Goal: Task Accomplishment & Management: Use online tool/utility

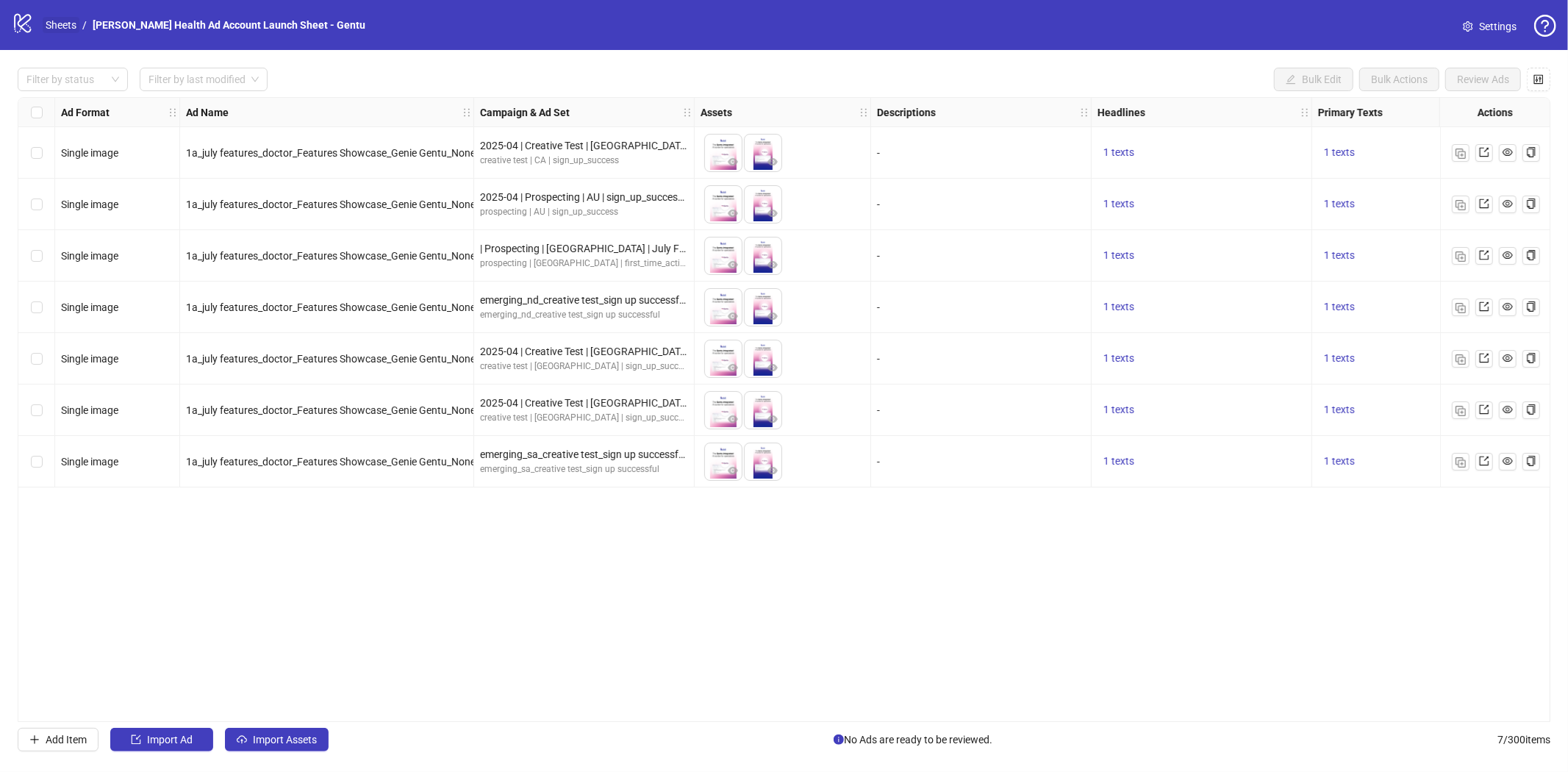
click at [61, 22] on link "Sheets" at bounding box center [61, 25] width 37 height 16
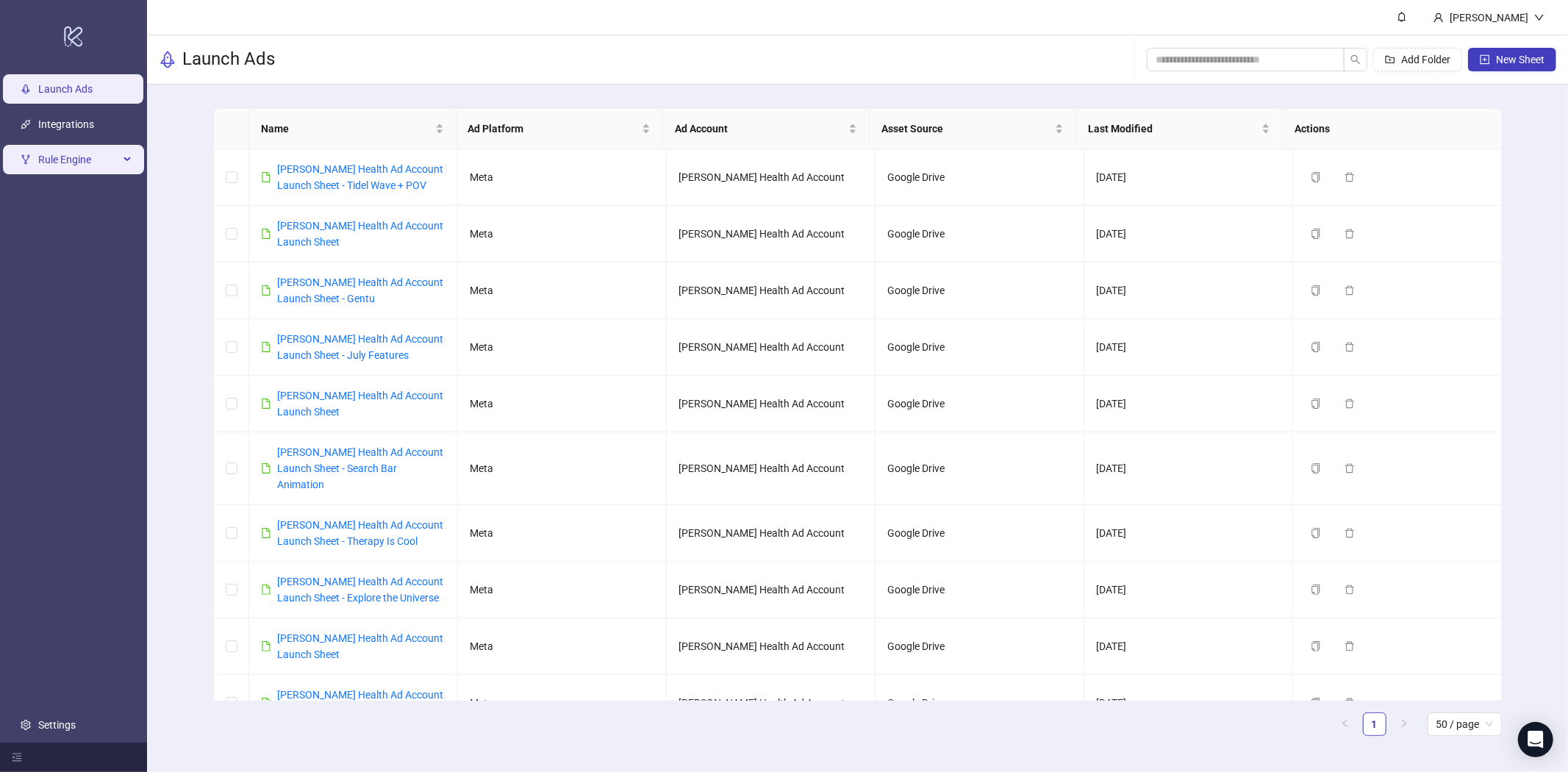
click at [83, 164] on span "Rule Engine" at bounding box center [79, 159] width 81 height 29
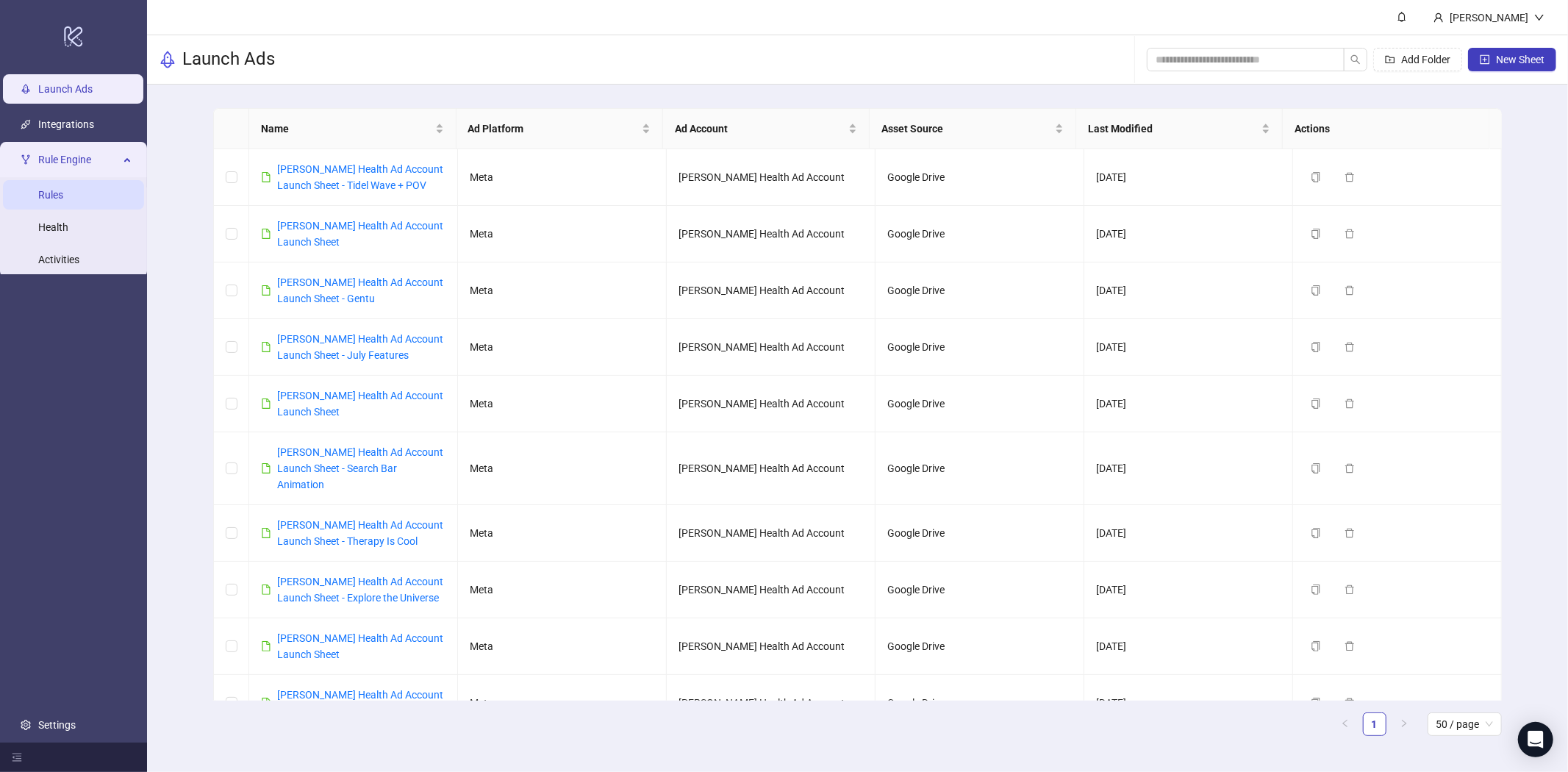
click at [64, 198] on link "Rules" at bounding box center [50, 195] width 25 height 11
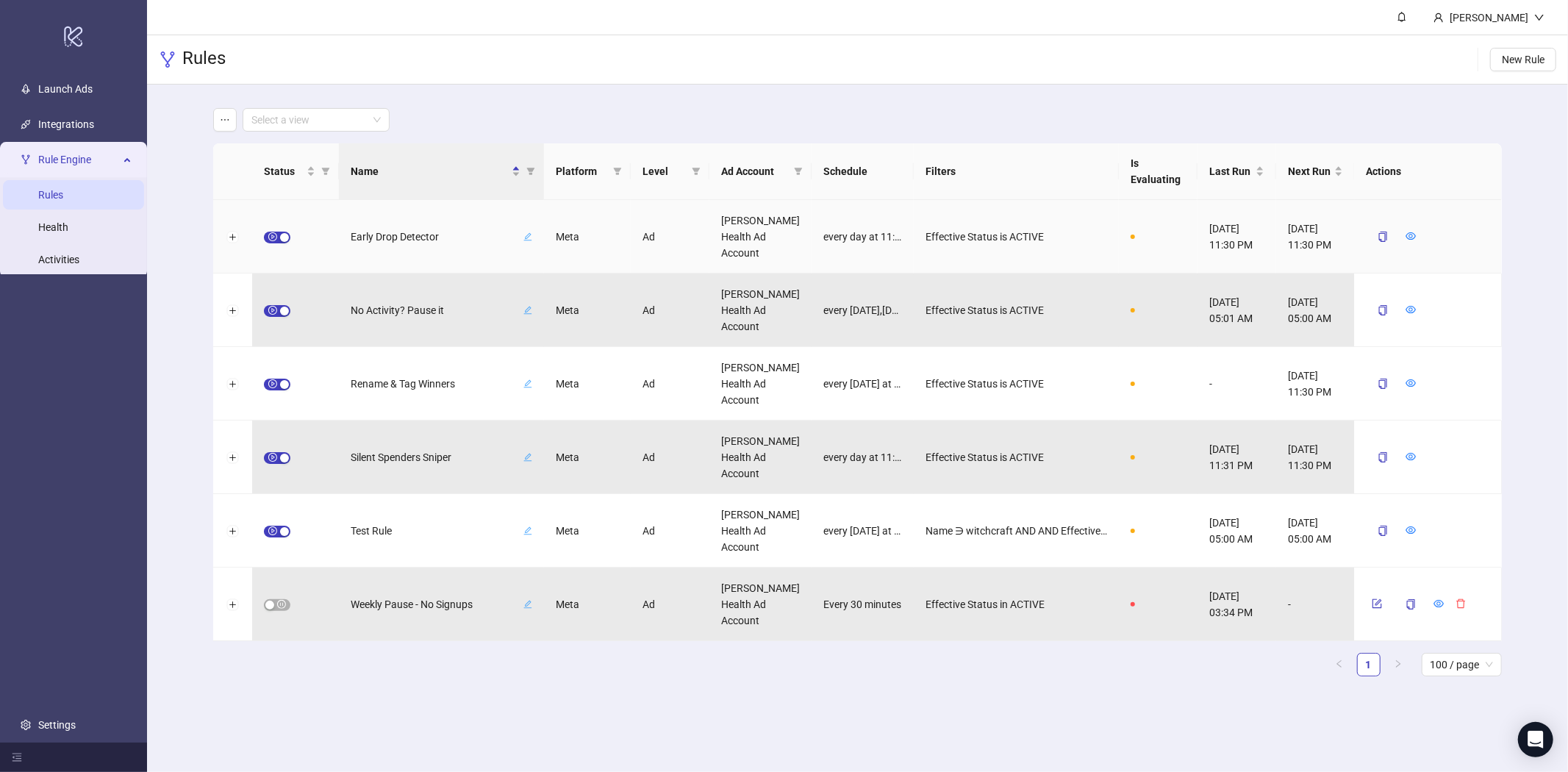
click at [530, 237] on icon "edit" at bounding box center [528, 237] width 9 height 9
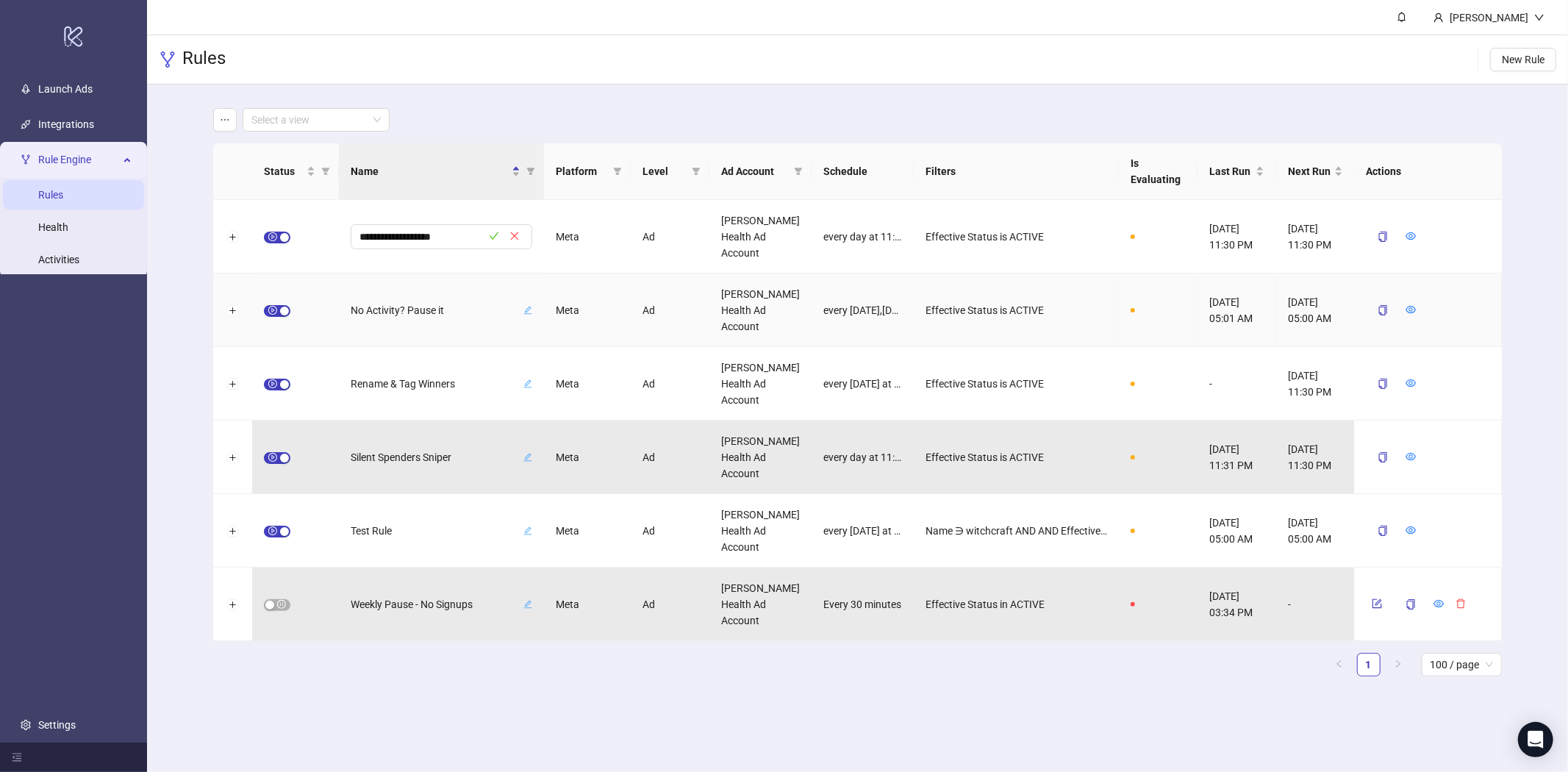
click at [551, 281] on div "Meta" at bounding box center [588, 310] width 87 height 73
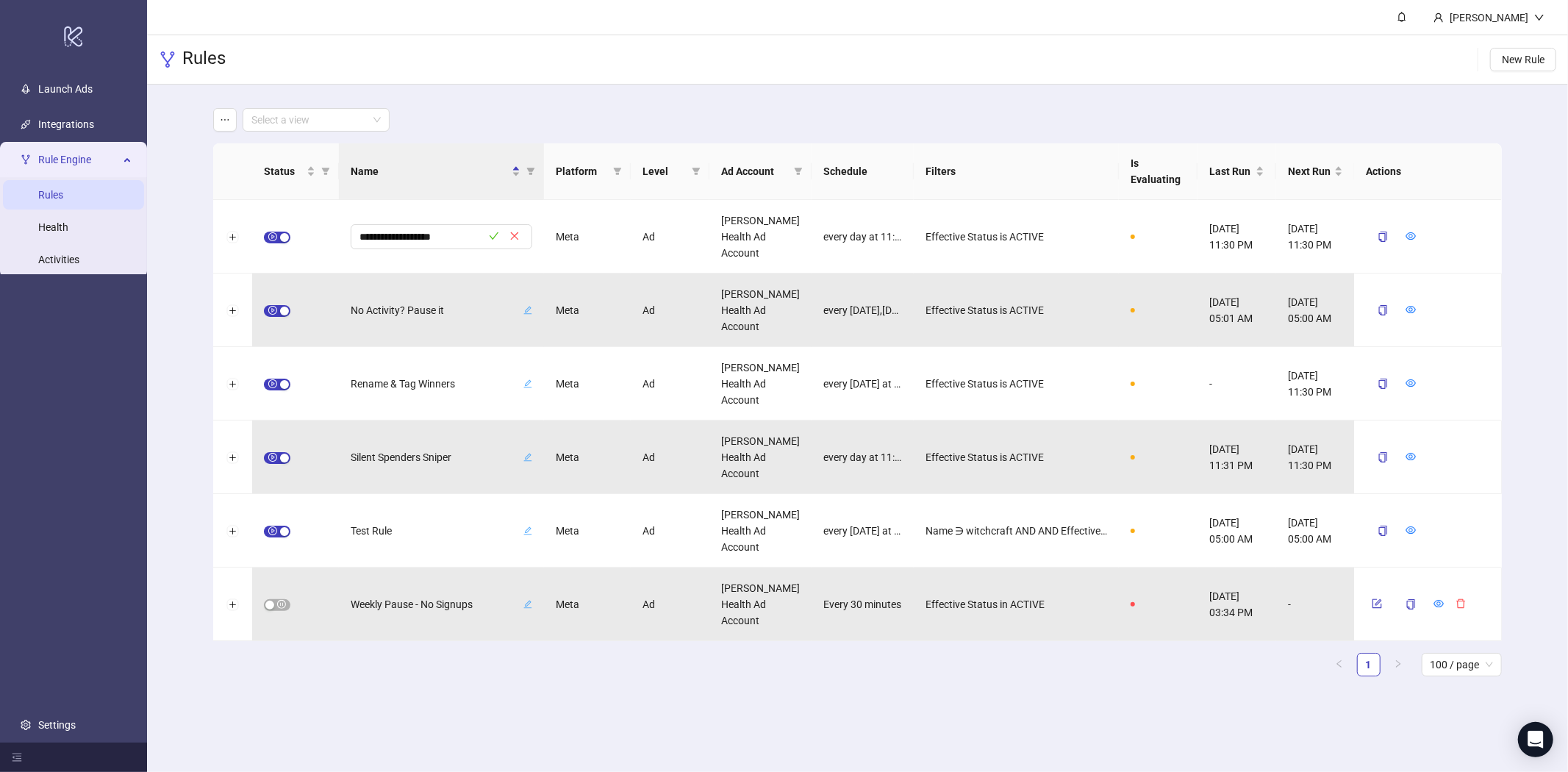
click at [612, 113] on div "Select a view" at bounding box center [856, 119] width 1288 height 24
click at [517, 242] on button "button" at bounding box center [514, 237] width 18 height 18
click at [405, 235] on span "Early Drop Detector" at bounding box center [436, 237] width 170 height 16
click at [232, 245] on div at bounding box center [232, 236] width 39 height 73
click at [235, 239] on button "Expand row" at bounding box center [232, 237] width 11 height 11
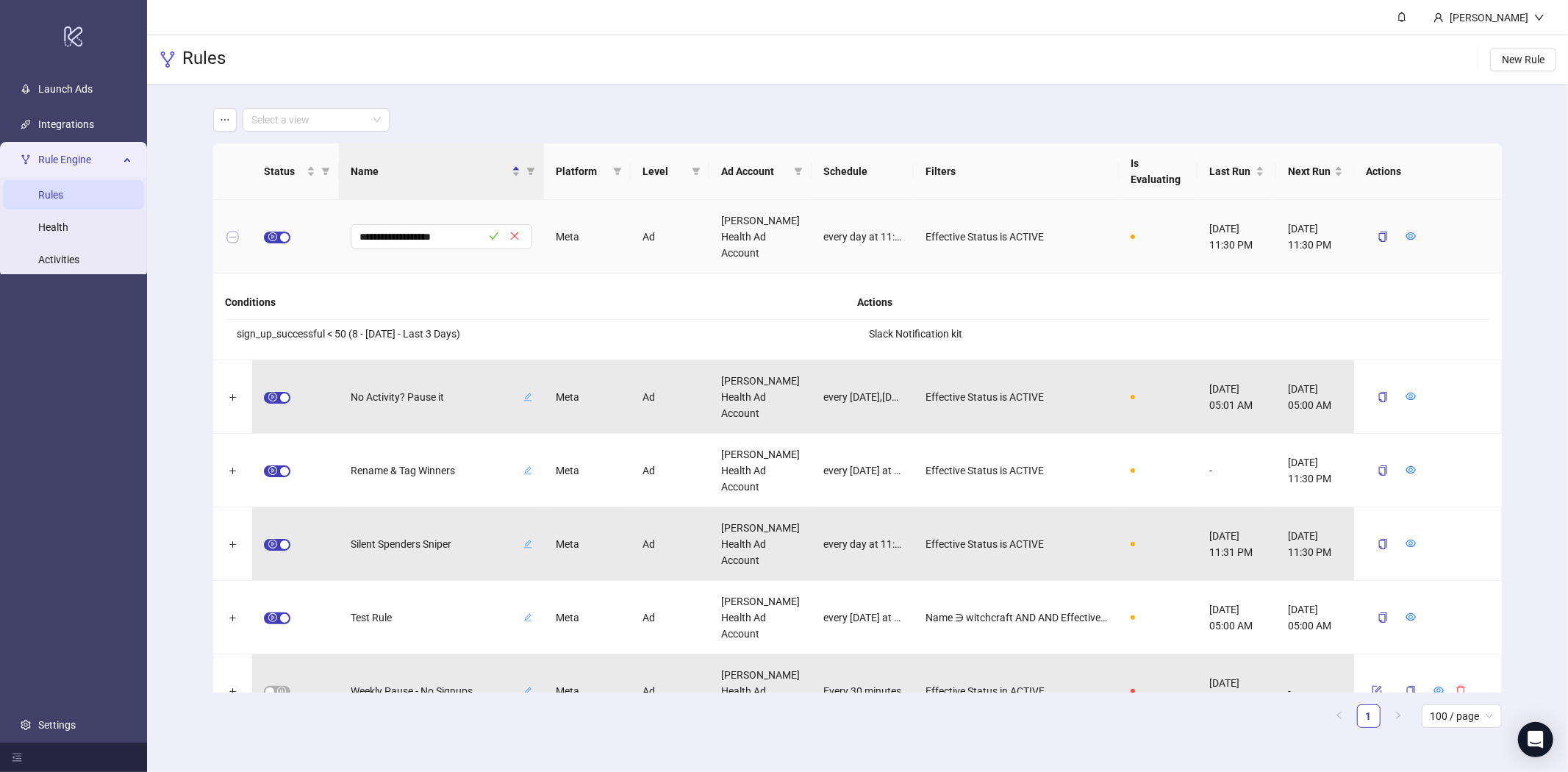
click at [228, 233] on button "Collapse row" at bounding box center [232, 237] width 11 height 11
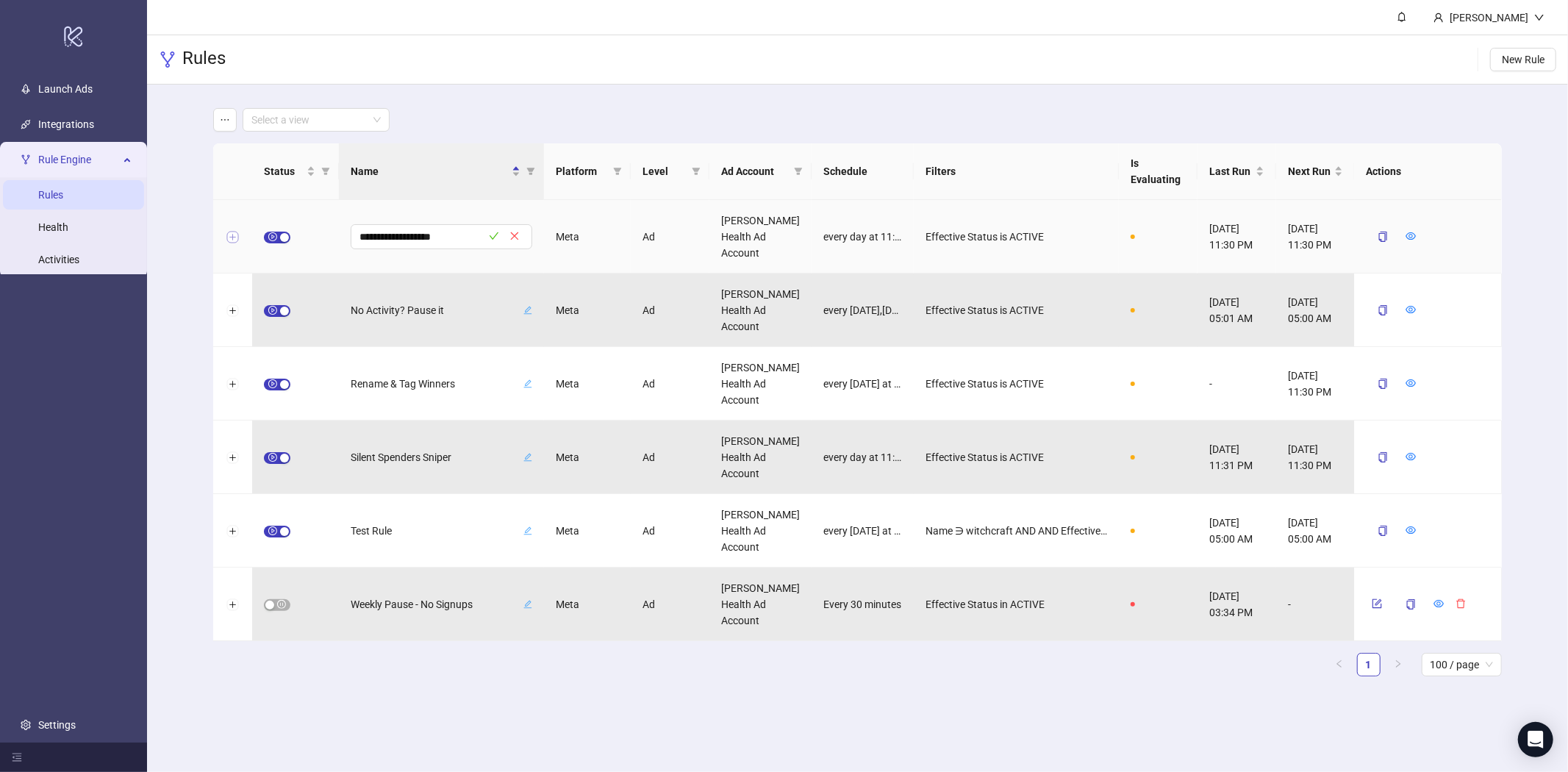
click at [228, 233] on button "Expand row" at bounding box center [232, 237] width 11 height 11
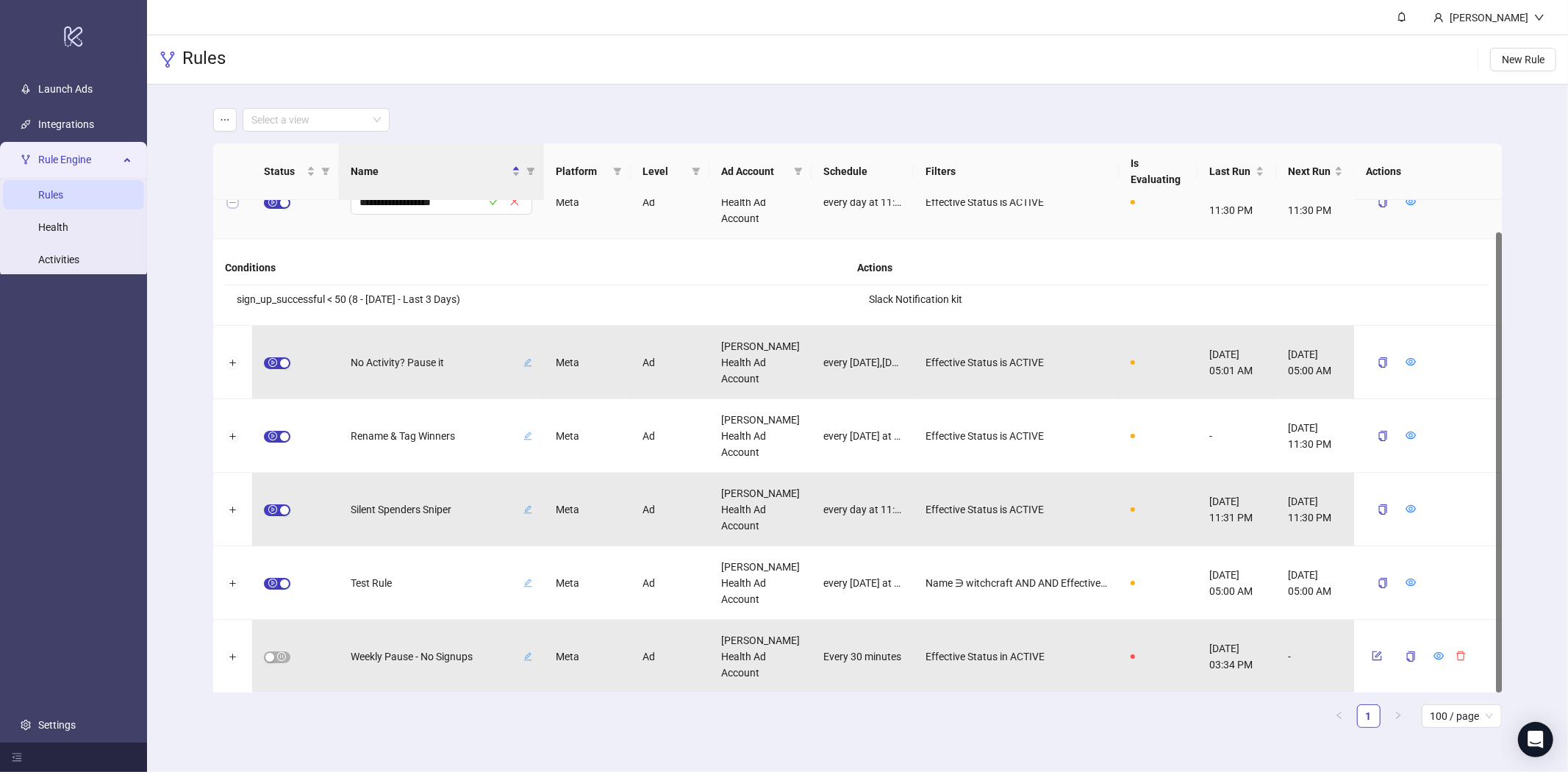
click at [232, 206] on button "Collapse row" at bounding box center [232, 203] width 11 height 11
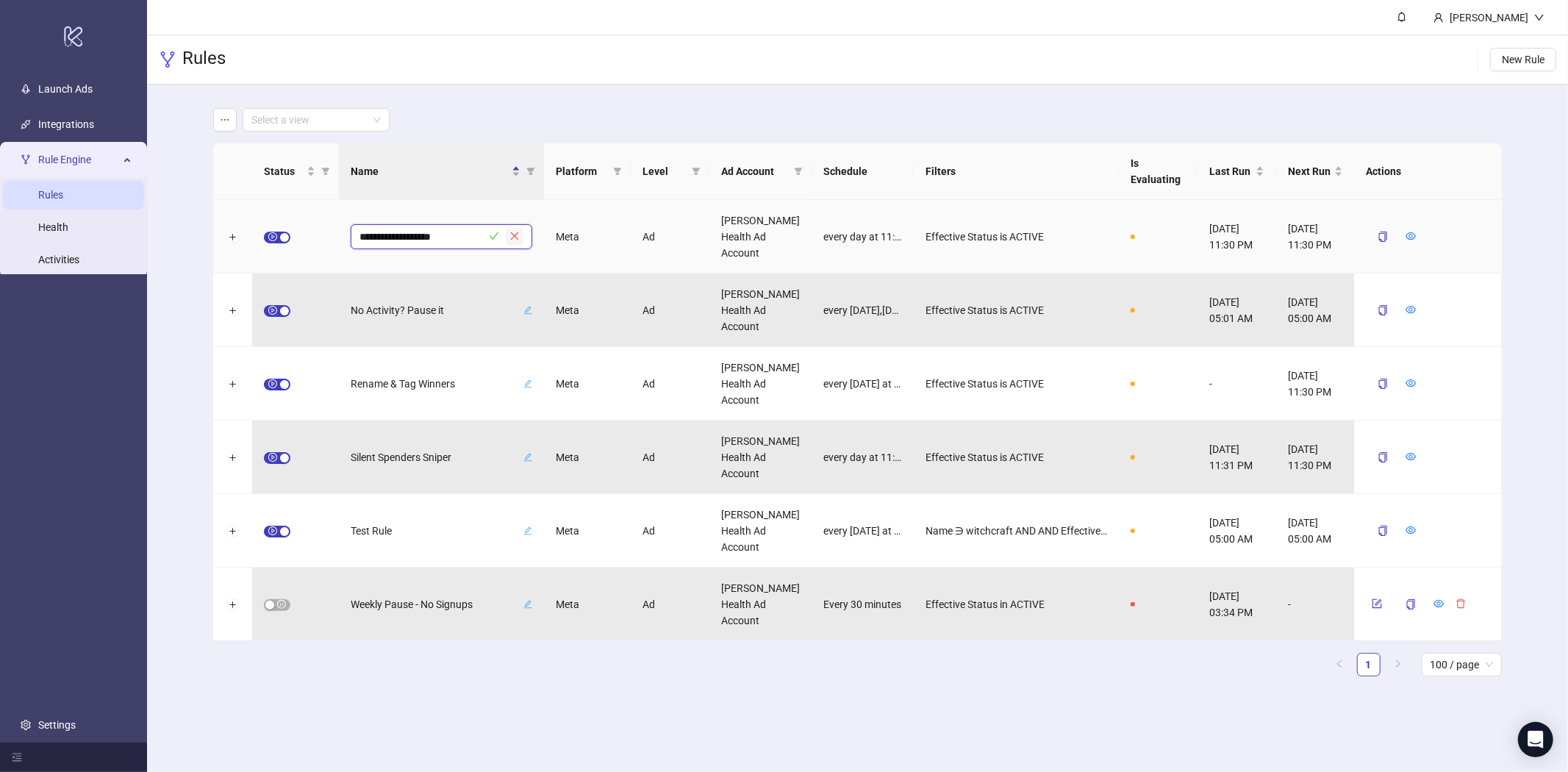
click at [511, 235] on icon "close" at bounding box center [514, 236] width 11 height 11
click at [220, 127] on button "button" at bounding box center [225, 119] width 24 height 24
click at [496, 112] on div "Select a view" at bounding box center [856, 119] width 1288 height 24
click at [54, 221] on link "Health" at bounding box center [53, 226] width 30 height 11
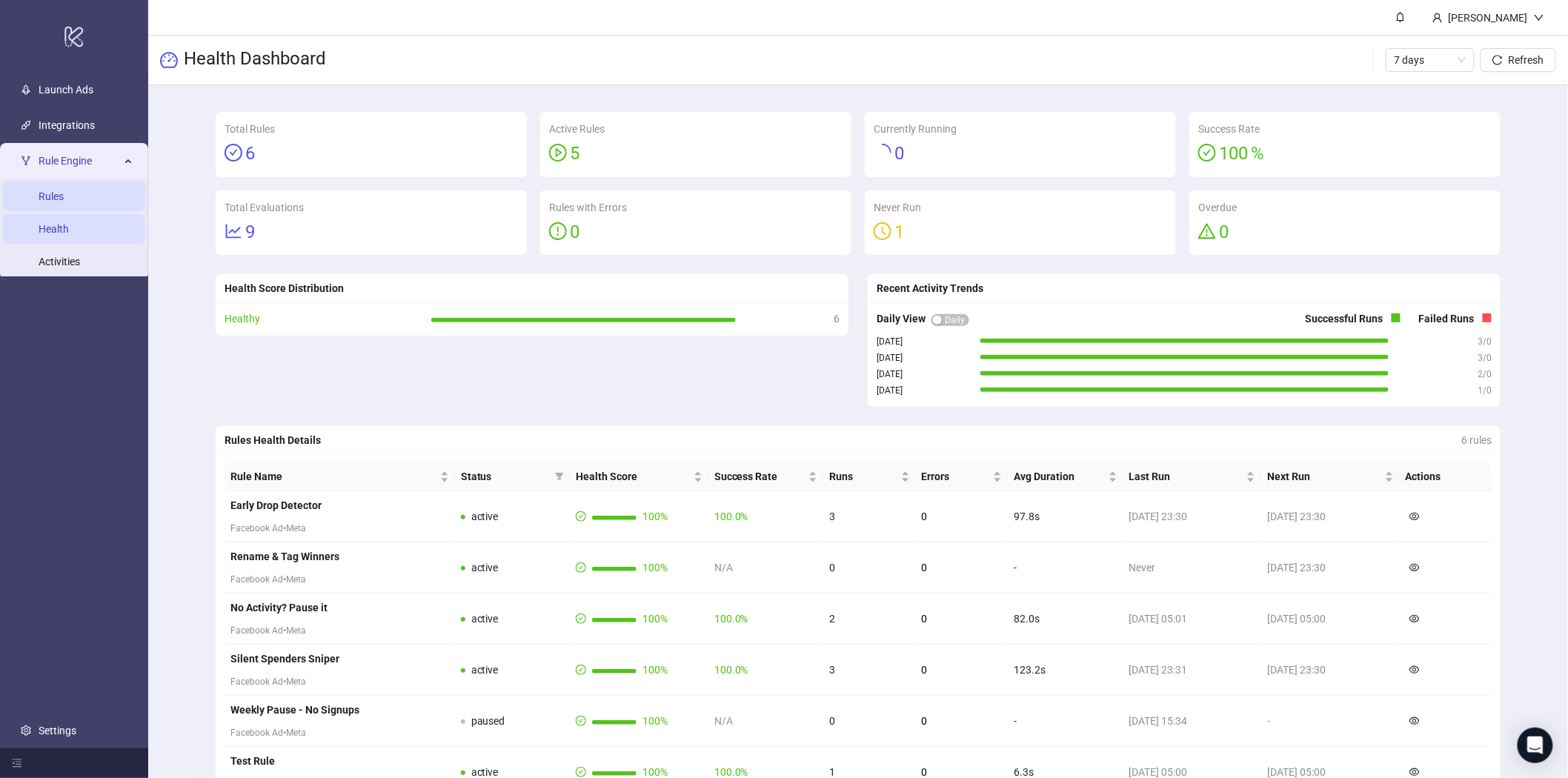
click at [61, 195] on link "Rules" at bounding box center [51, 196] width 25 height 12
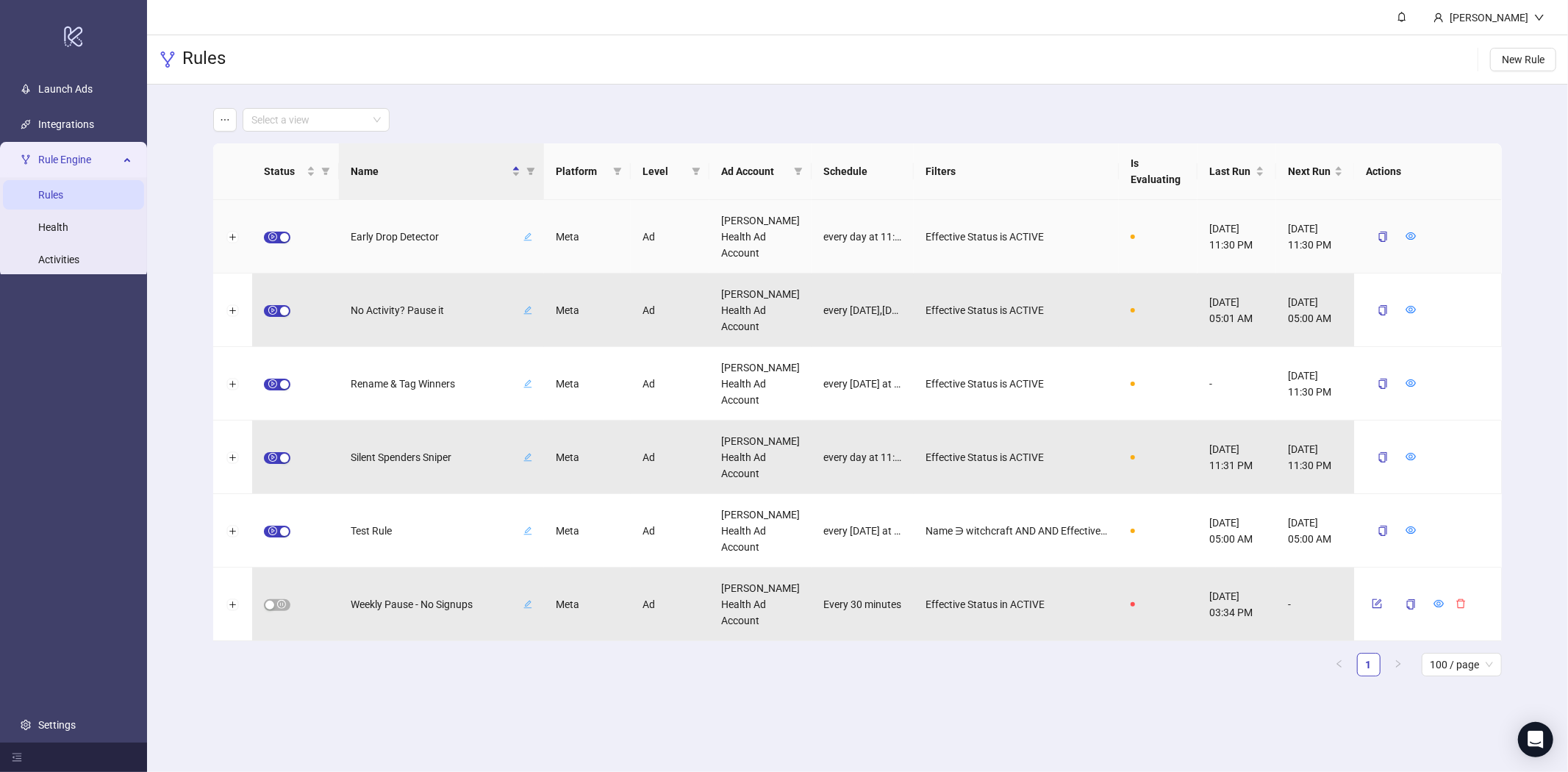
click at [375, 241] on span "Early Drop Detector" at bounding box center [436, 237] width 170 height 16
click at [388, 263] on div "**********" at bounding box center [442, 236] width 205 height 73
click at [754, 234] on div "[PERSON_NAME] Health Ad Account" at bounding box center [761, 236] width 103 height 73
click at [322, 237] on div at bounding box center [295, 236] width 87 height 73
click at [520, 233] on icon "close" at bounding box center [514, 236] width 11 height 11
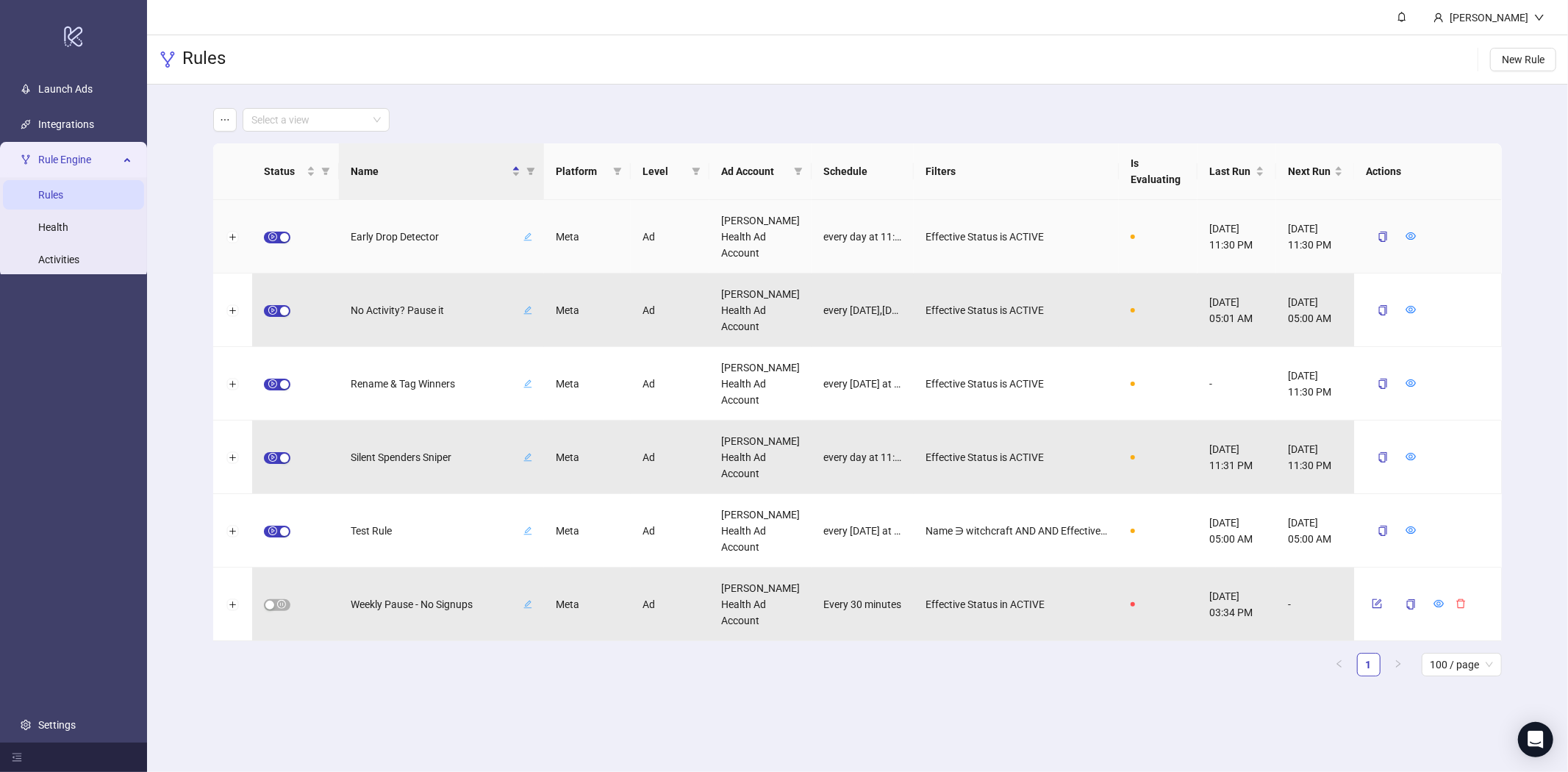
click at [868, 235] on span "every day at 11:30 PM [GEOGRAPHIC_DATA]/[GEOGRAPHIC_DATA]" at bounding box center [863, 237] width 79 height 16
click at [524, 234] on icon "edit" at bounding box center [528, 237] width 9 height 9
click at [520, 237] on icon "close" at bounding box center [514, 236] width 11 height 11
click at [392, 245] on div "Early Drop Detector" at bounding box center [441, 237] width 181 height 19
click at [1149, 248] on div at bounding box center [1158, 236] width 79 height 73
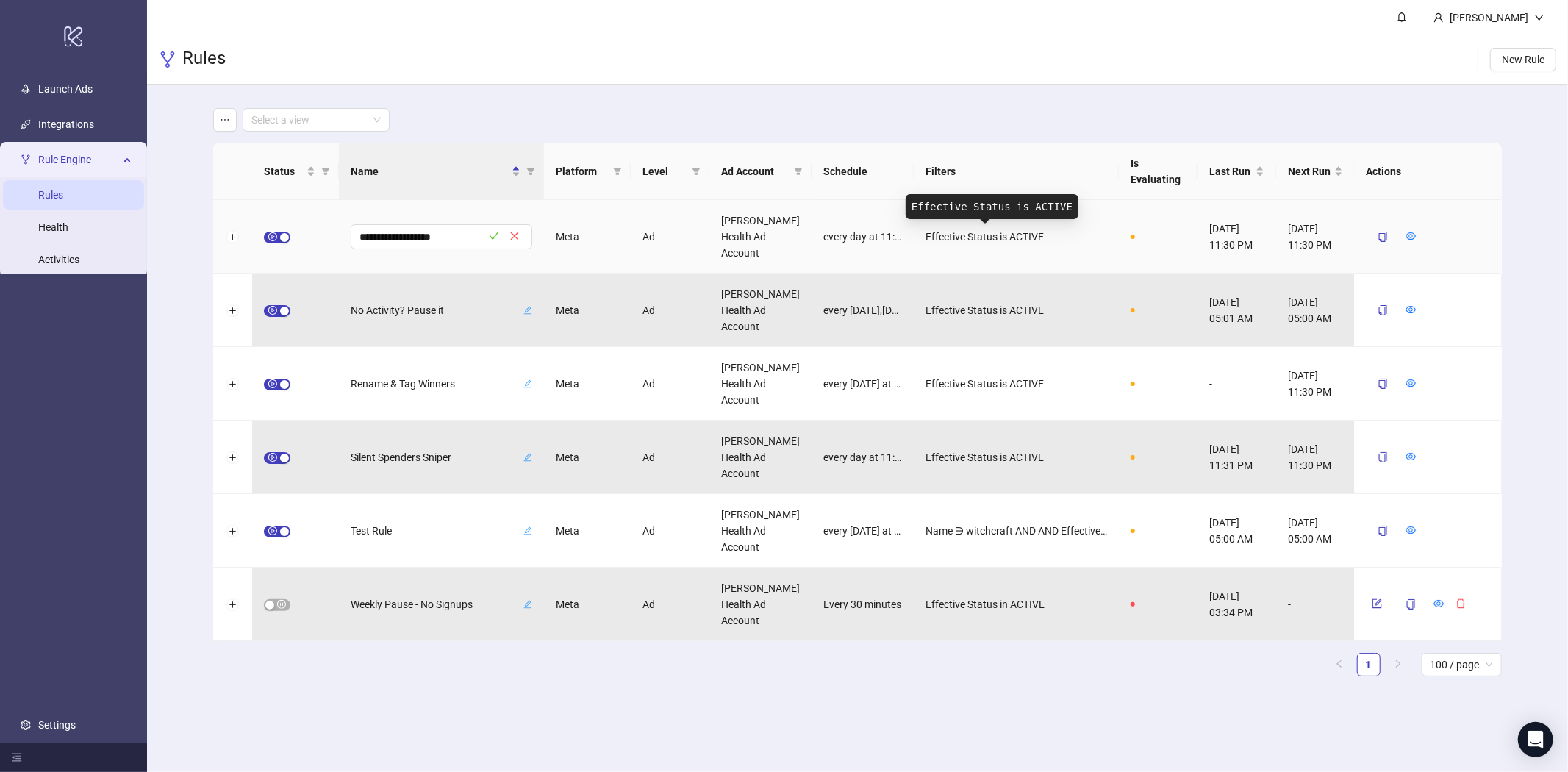
click at [1013, 236] on span "Effective Status is ACTIVE" at bounding box center [985, 237] width 118 height 16
click at [522, 235] on button "button" at bounding box center [514, 237] width 18 height 18
click at [534, 234] on div "Early Drop Detector" at bounding box center [442, 236] width 205 height 73
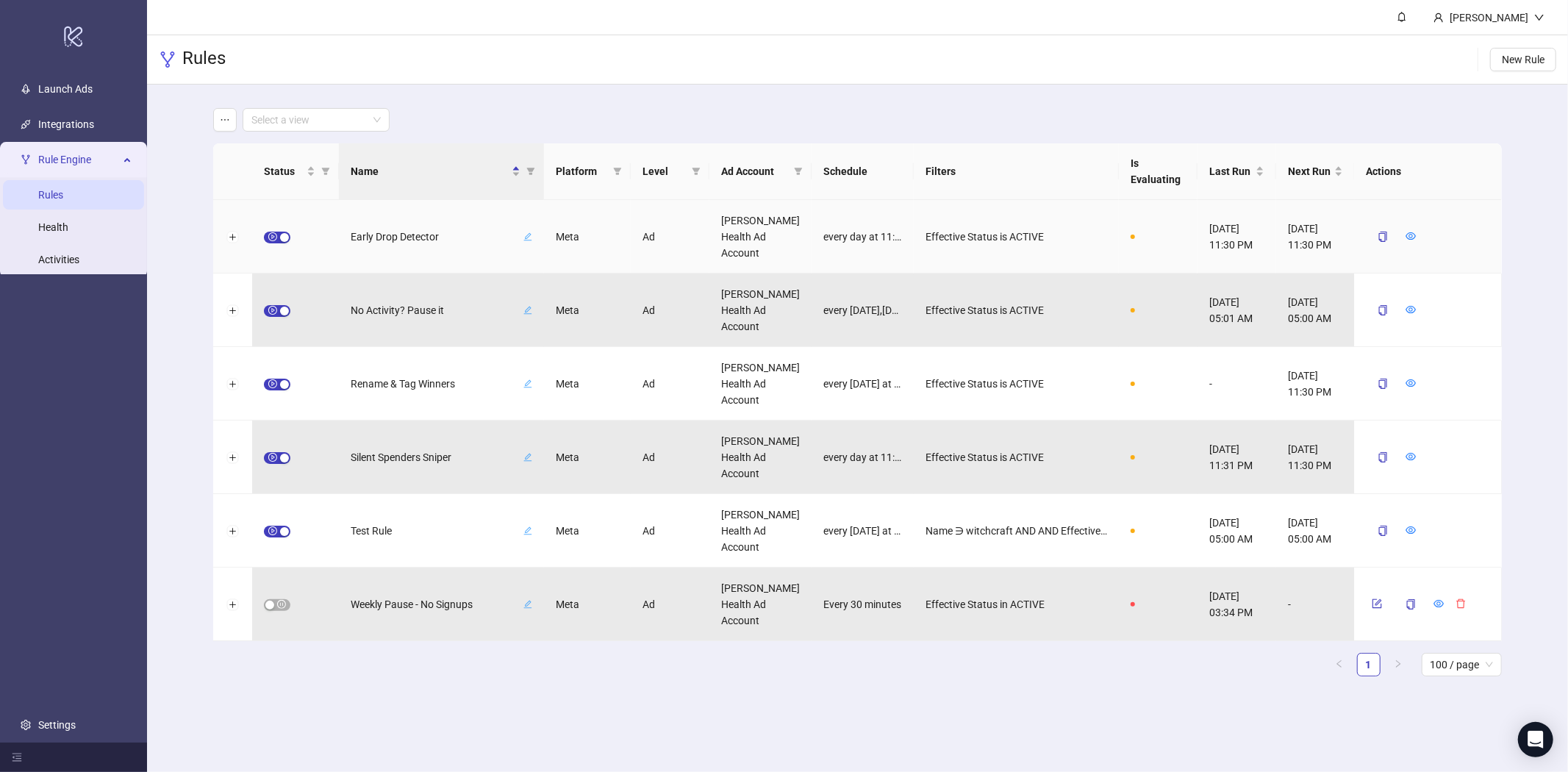
click at [530, 238] on icon "edit" at bounding box center [528, 237] width 9 height 9
click at [517, 237] on icon "close" at bounding box center [514, 236] width 11 height 11
click at [1148, 222] on div at bounding box center [1158, 236] width 79 height 73
drag, startPoint x: 1146, startPoint y: 234, endPoint x: 955, endPoint y: 269, distance: 194.2
click at [1146, 235] on div at bounding box center [1158, 236] width 79 height 73
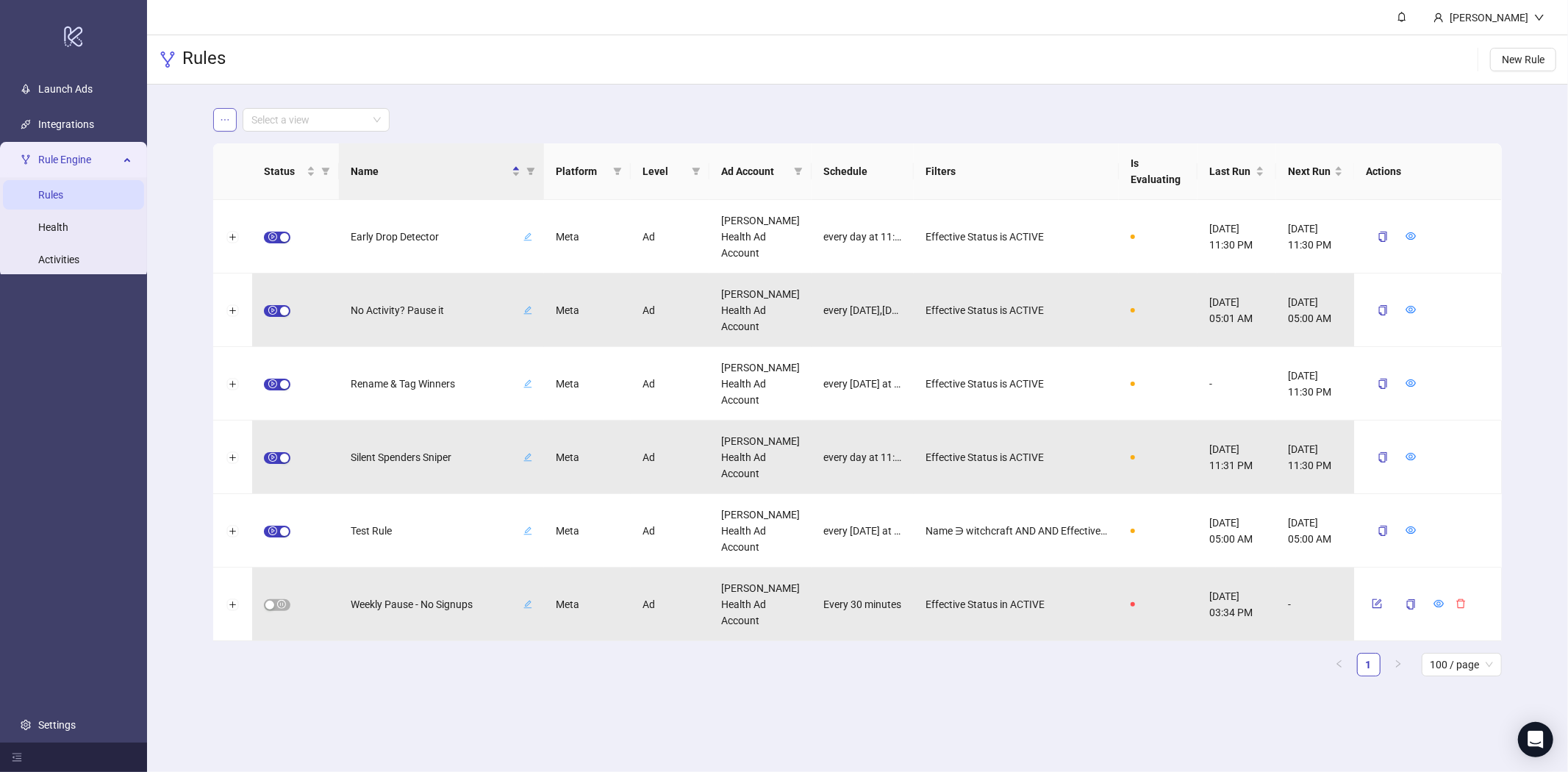
click at [227, 120] on icon "ellipsis" at bounding box center [225, 120] width 11 height 11
click at [499, 119] on div "Select a view" at bounding box center [856, 119] width 1288 height 24
click at [1411, 236] on icon "eye" at bounding box center [1412, 236] width 11 height 11
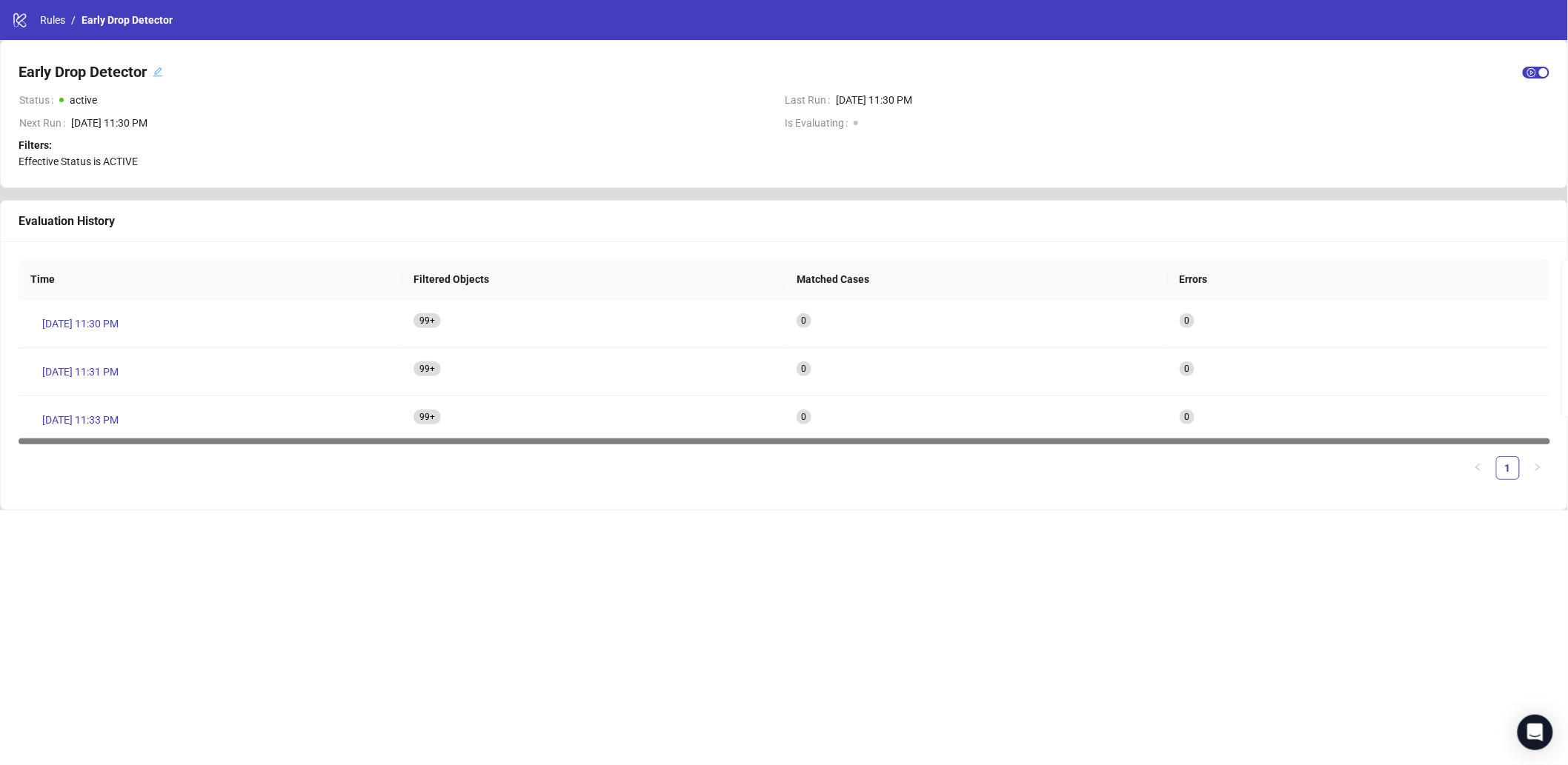
click at [159, 72] on icon "edit" at bounding box center [158, 72] width 10 height 10
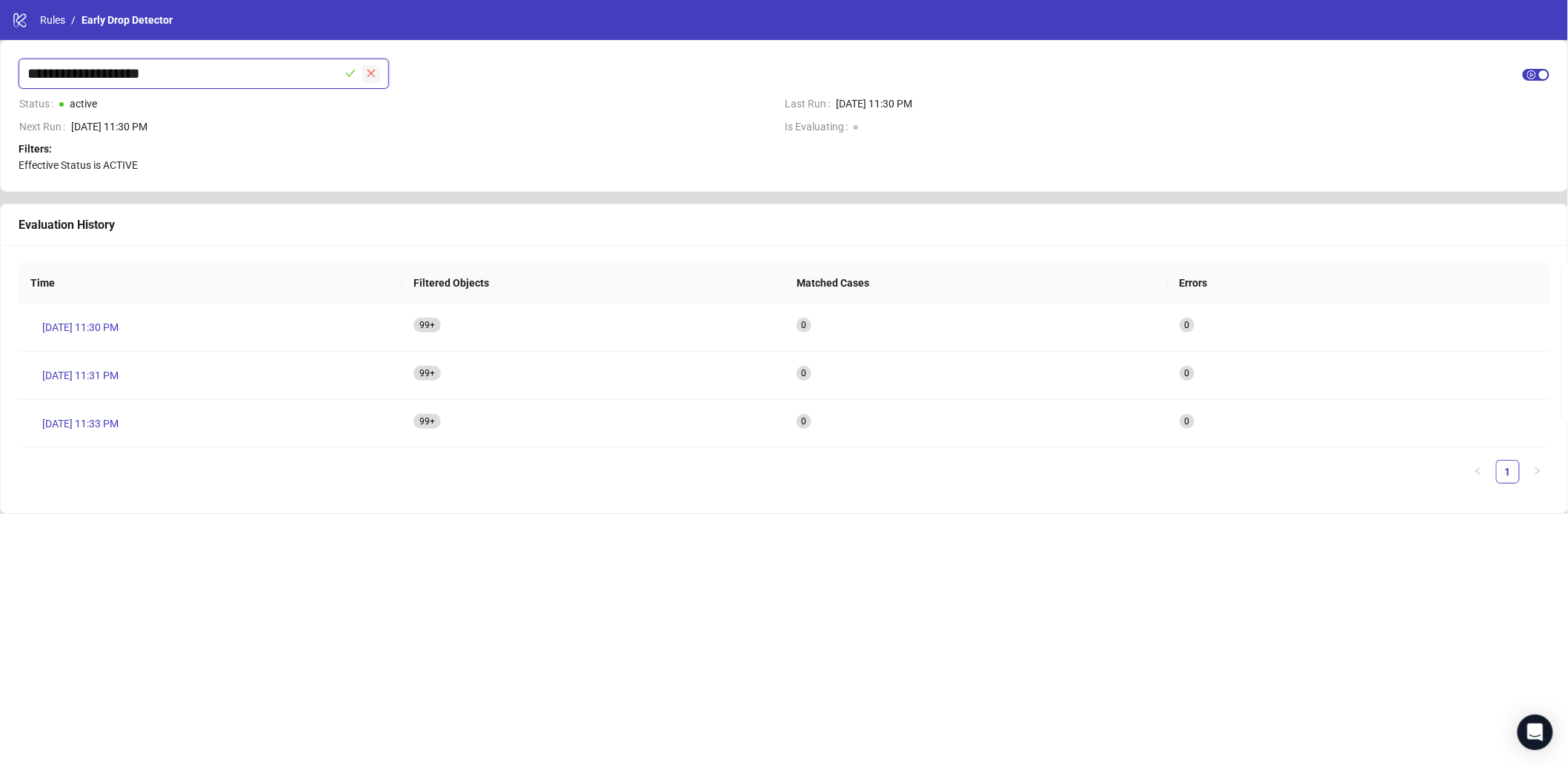
click at [376, 72] on icon "close" at bounding box center [372, 74] width 11 height 11
click at [97, 124] on span "[DATE] 11:30 PM" at bounding box center [421, 123] width 701 height 16
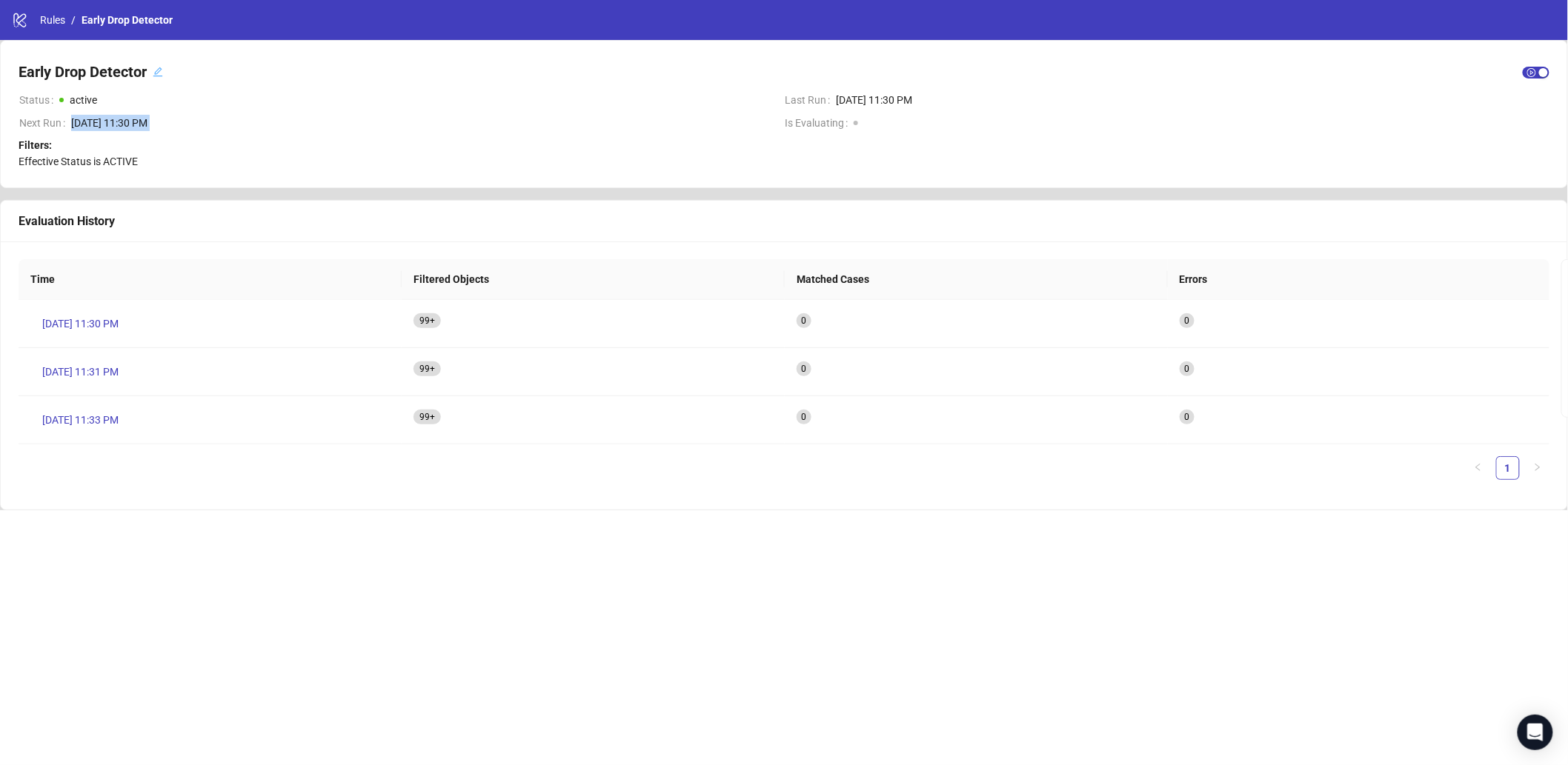
click at [97, 124] on span "[DATE] 11:30 PM" at bounding box center [421, 123] width 701 height 16
click at [38, 19] on link "Rules" at bounding box center [53, 20] width 31 height 16
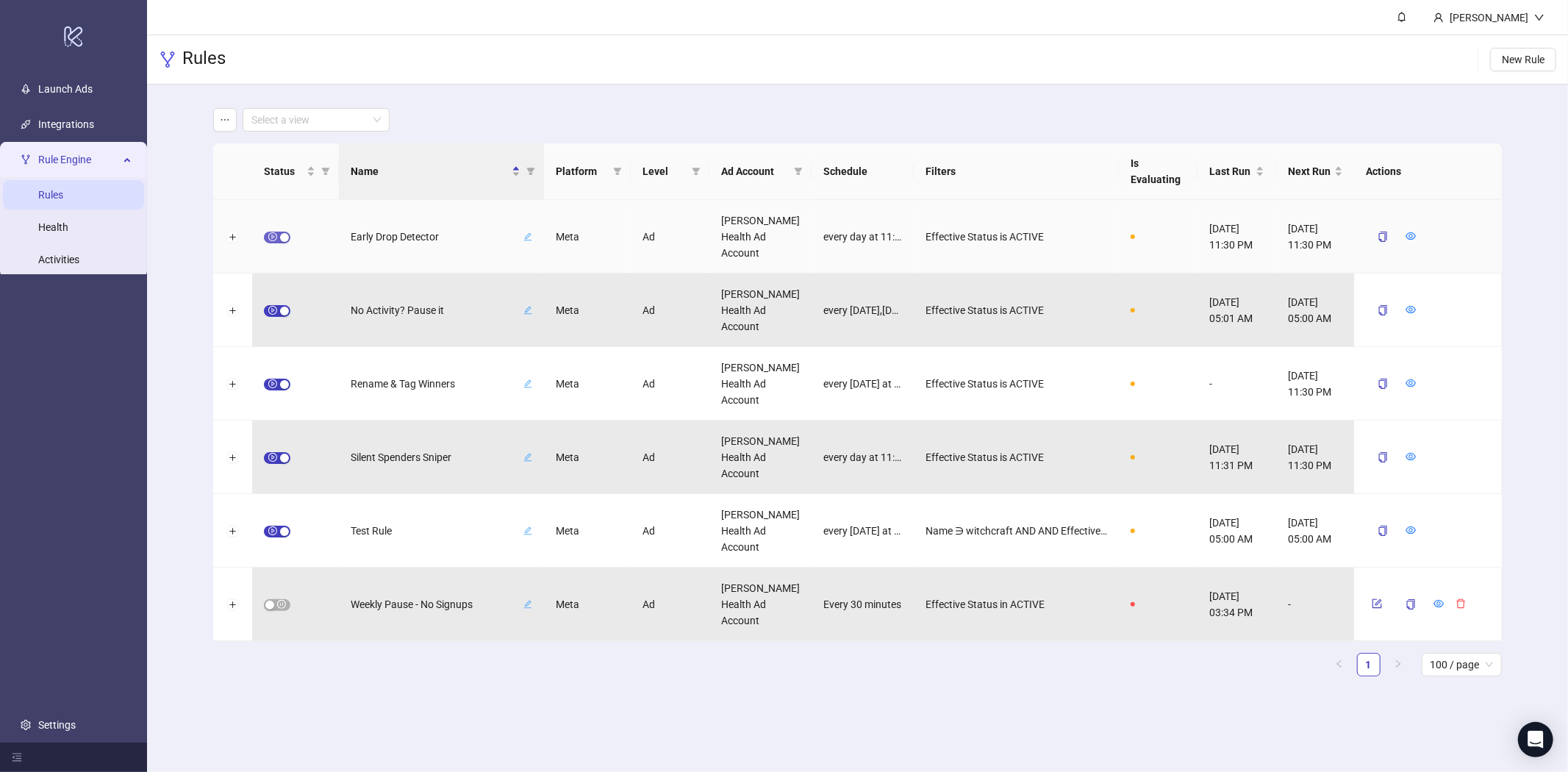
click at [279, 235] on button "button" at bounding box center [278, 237] width 27 height 11
click at [279, 235] on span "button" at bounding box center [278, 237] width 27 height 11
click at [1413, 237] on icon "eye" at bounding box center [1412, 236] width 11 height 11
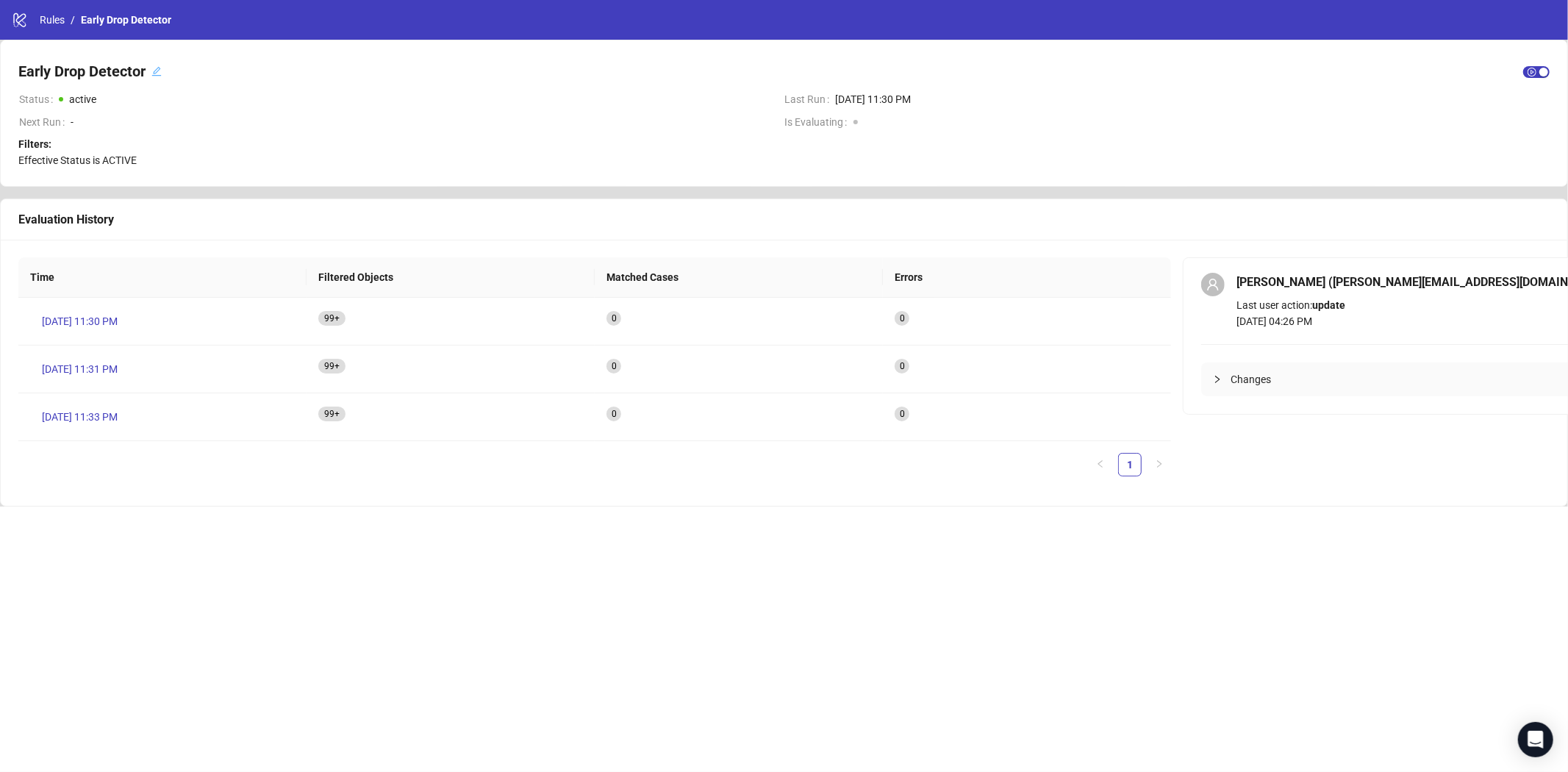
click at [1215, 381] on icon "collapsed" at bounding box center [1218, 379] width 9 height 9
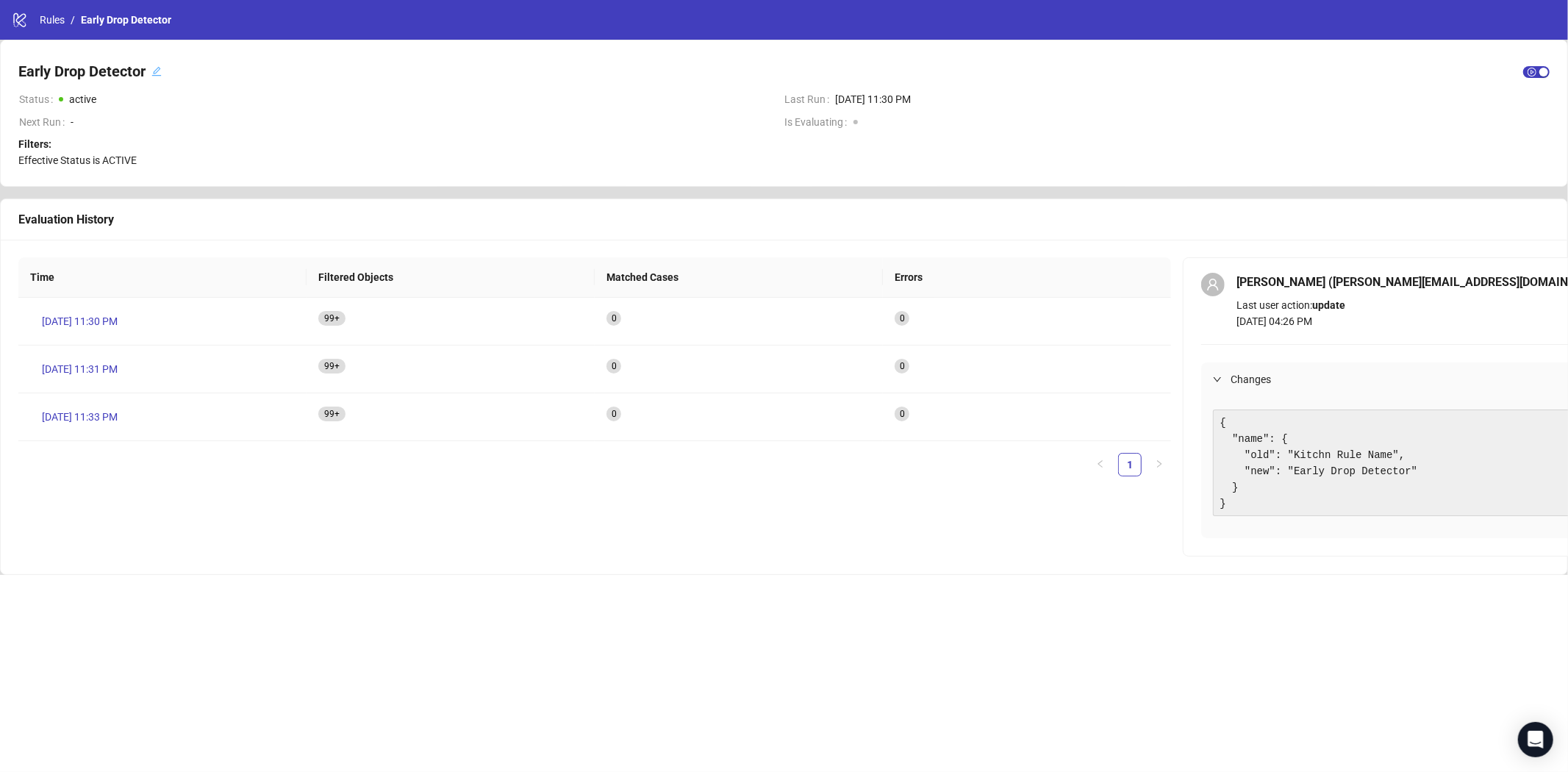
click at [1215, 381] on icon "expanded" at bounding box center [1218, 379] width 9 height 9
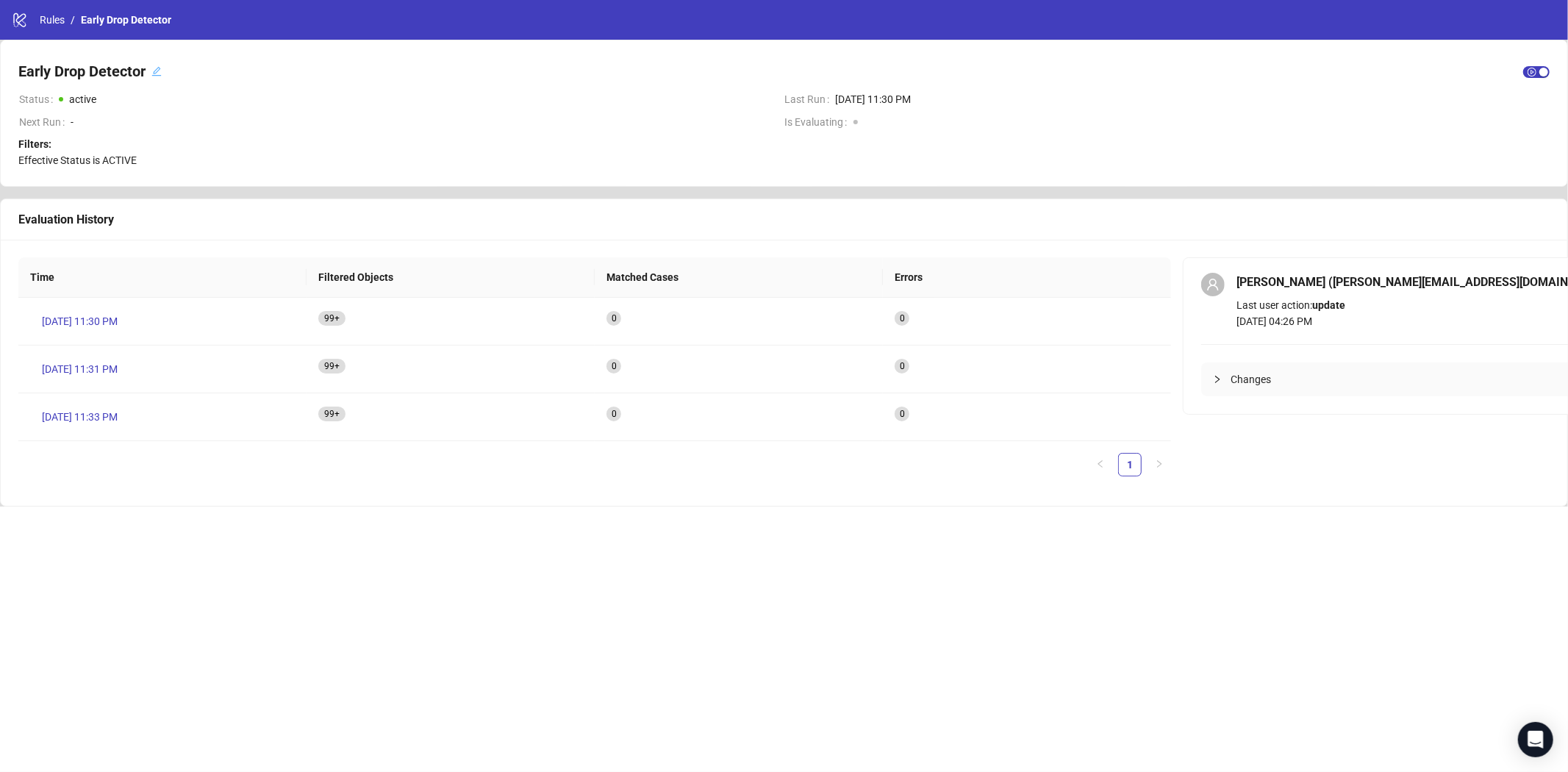
click at [1215, 381] on icon "collapsed" at bounding box center [1218, 379] width 9 height 9
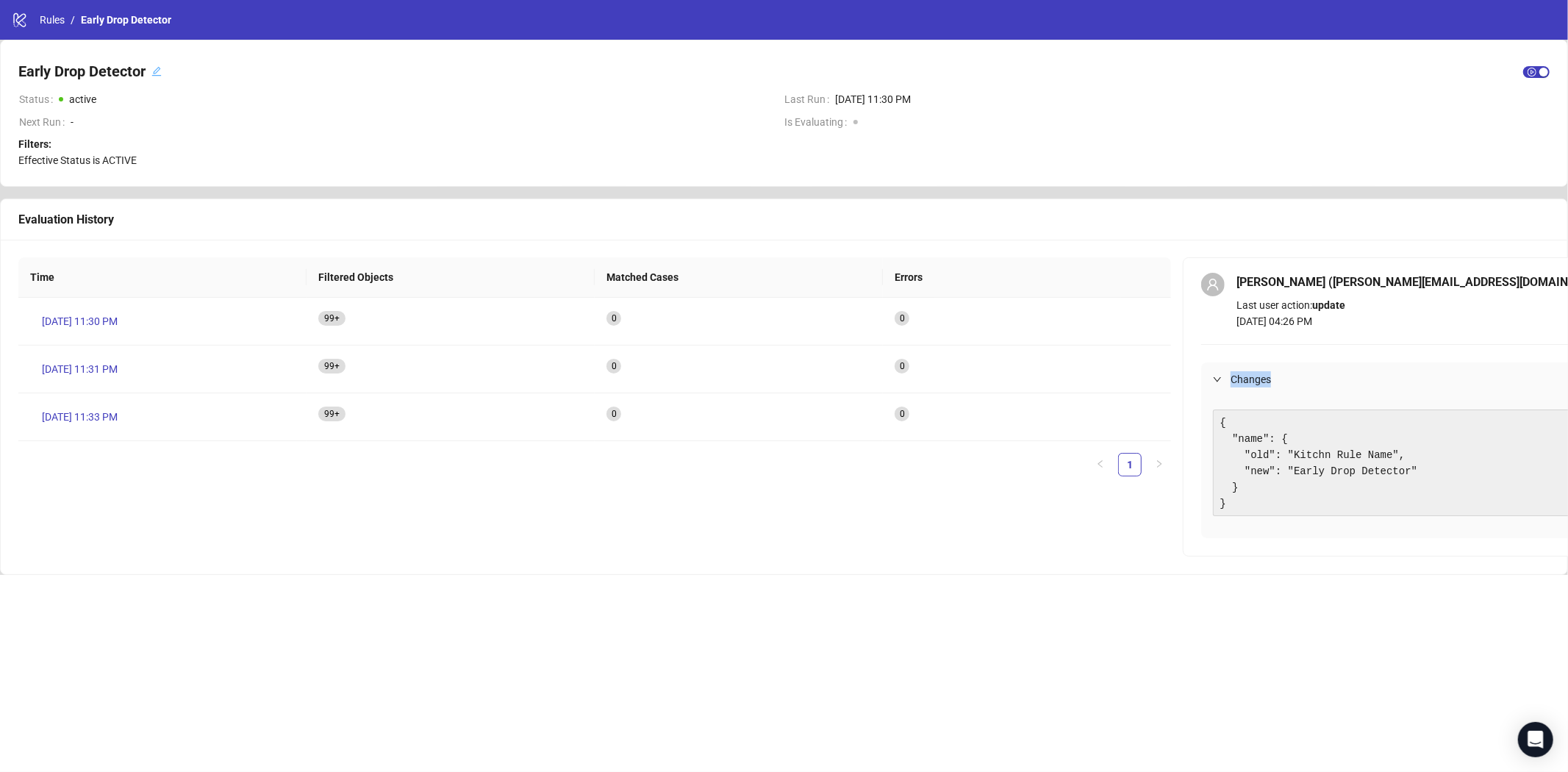
click at [1215, 381] on icon "expanded" at bounding box center [1218, 379] width 9 height 9
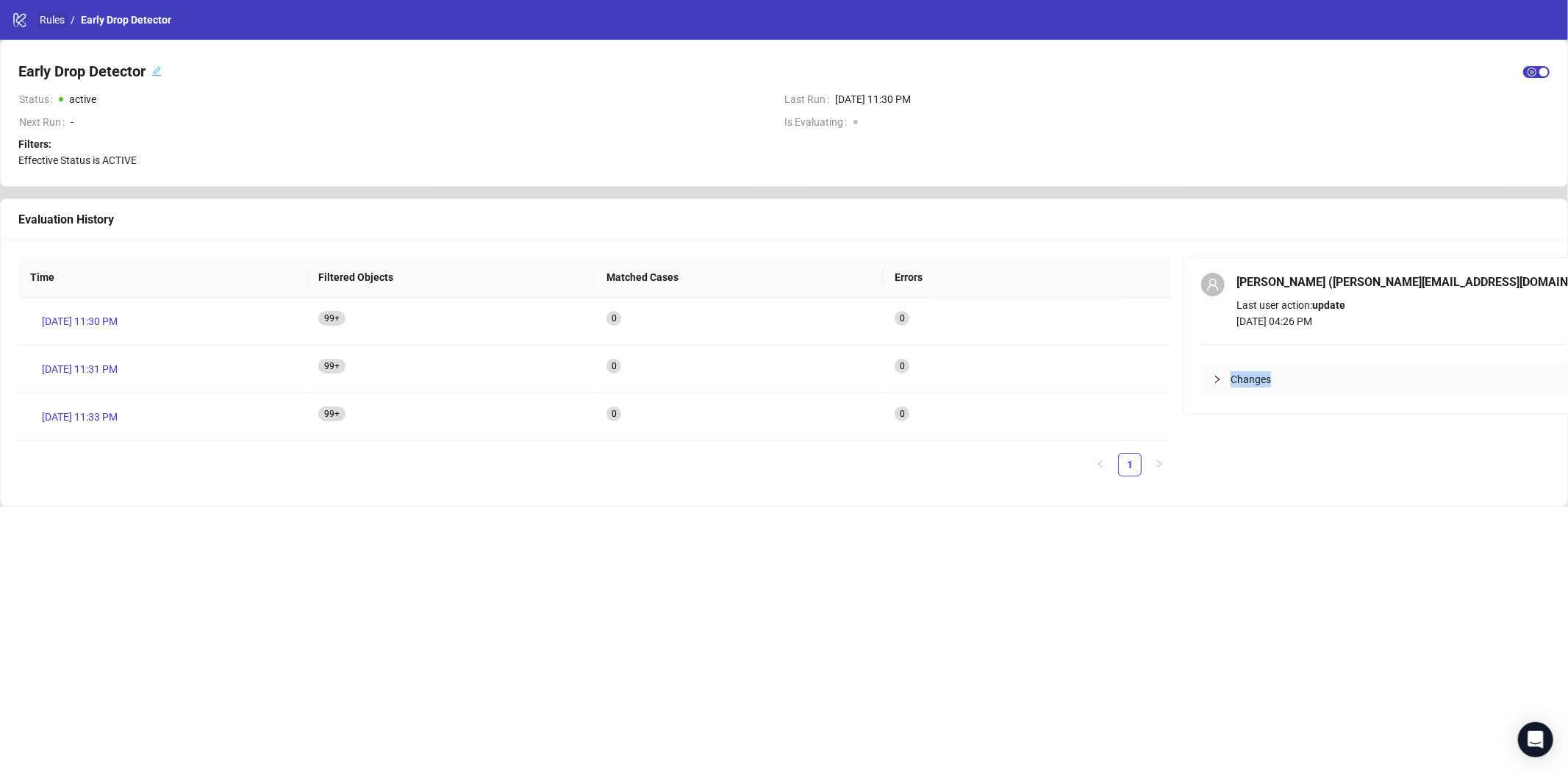
click at [45, 15] on link "Rules" at bounding box center [52, 19] width 31 height 16
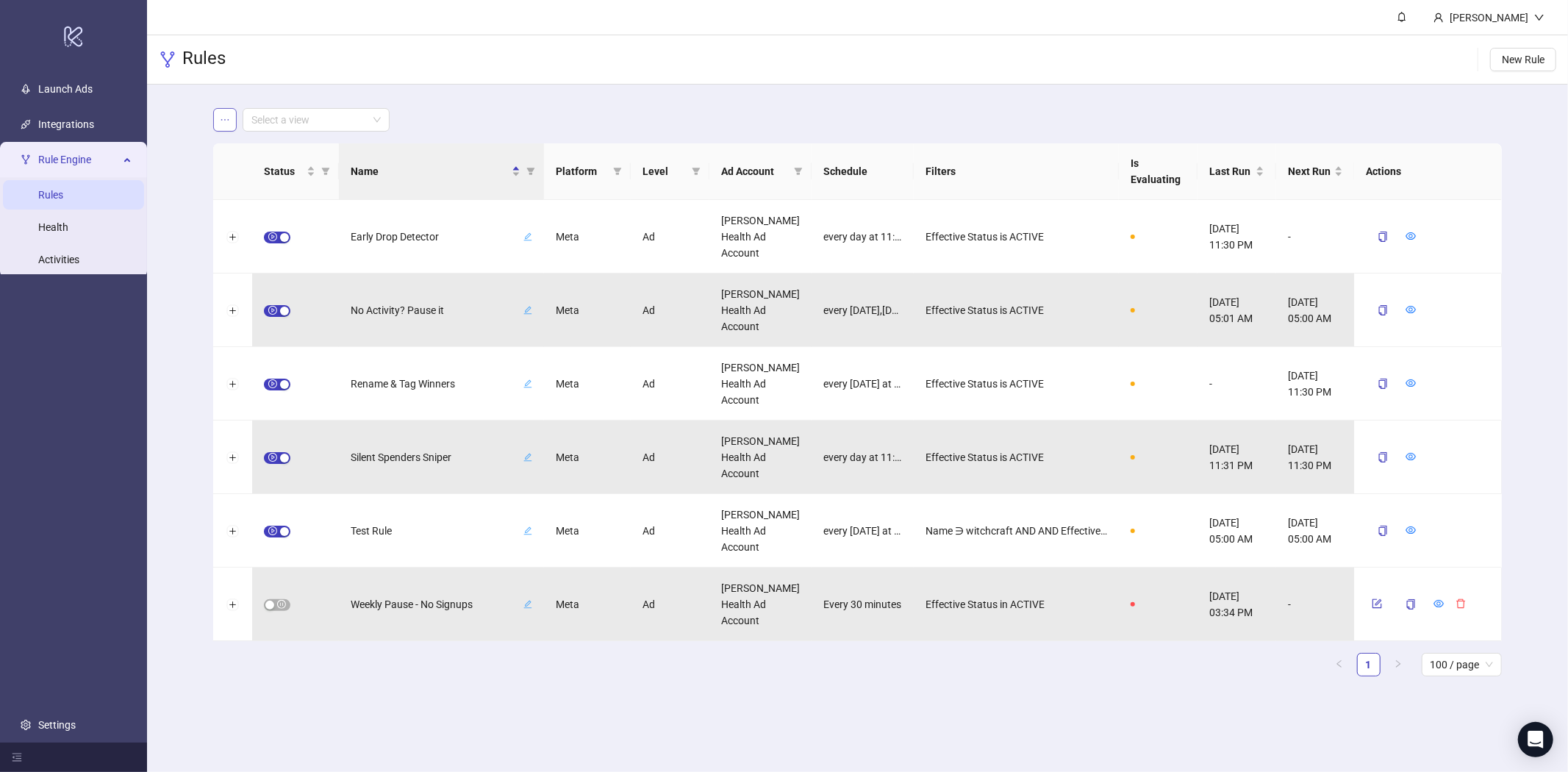
click at [227, 116] on icon "ellipsis" at bounding box center [225, 120] width 11 height 11
click at [584, 120] on div "Select a view" at bounding box center [856, 119] width 1288 height 24
click at [380, 108] on div "Select a view" at bounding box center [316, 119] width 147 height 24
click at [369, 134] on main "Select a view Status Name Platform Level Ad Account Schedule Filters Is Evaluat…" at bounding box center [857, 399] width 1312 height 628
click at [326, 170] on icon "filter" at bounding box center [325, 172] width 8 height 7
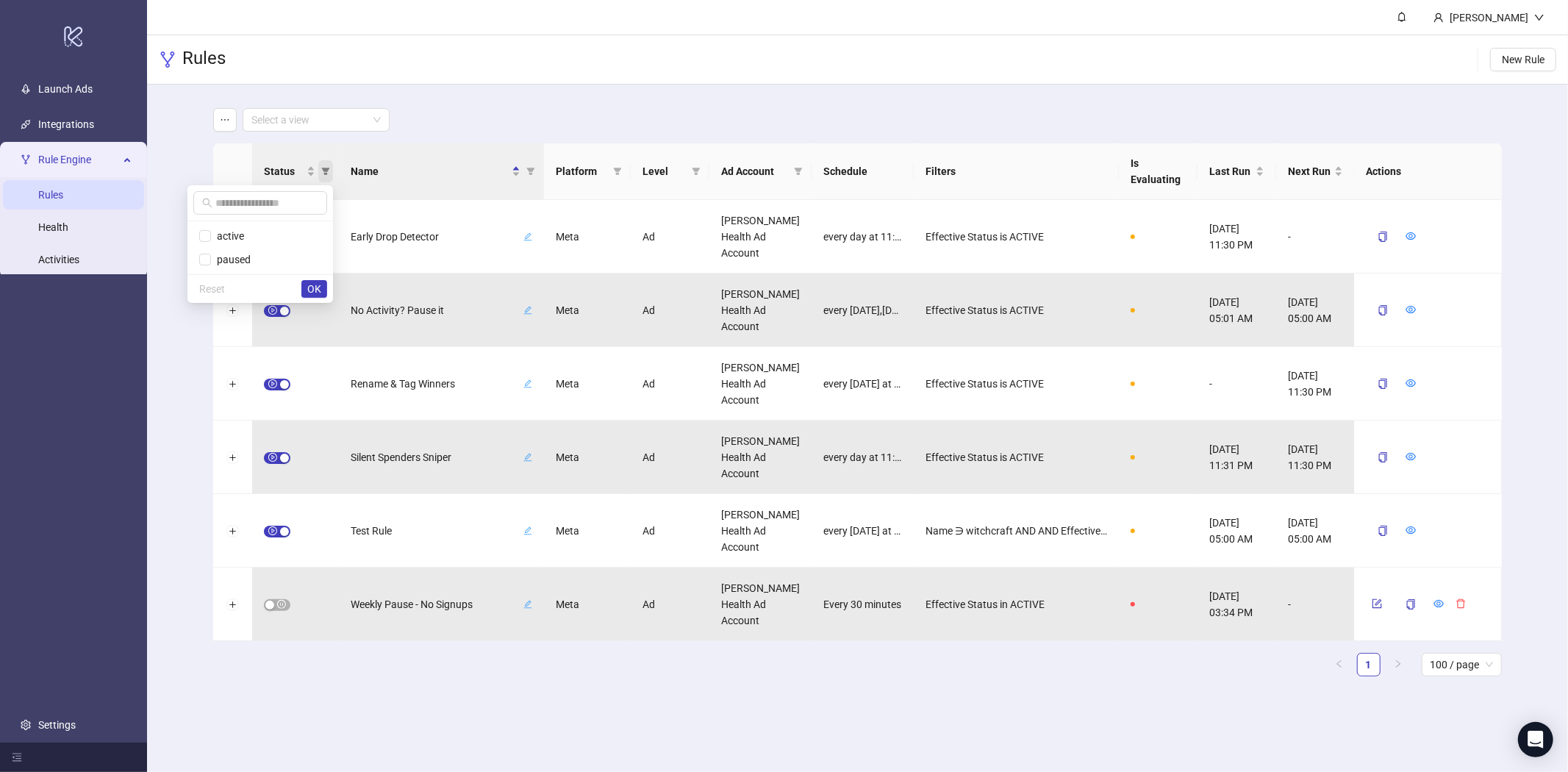
click at [326, 170] on icon "filter" at bounding box center [325, 172] width 8 height 7
click at [273, 234] on span "button" at bounding box center [278, 237] width 27 height 11
click at [1375, 233] on icon "form" at bounding box center [1378, 236] width 11 height 11
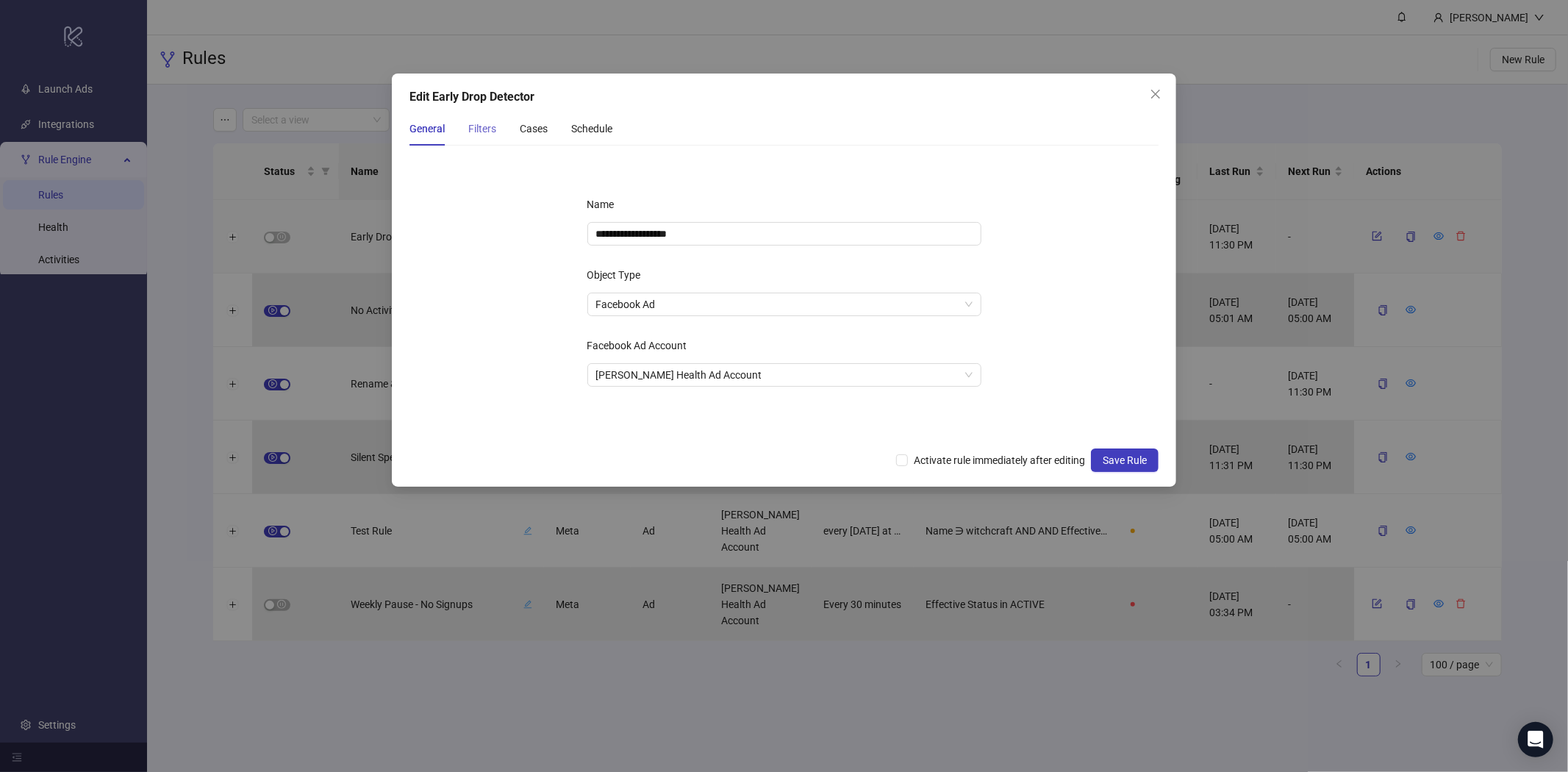
click at [491, 140] on div "Filters" at bounding box center [483, 128] width 28 height 34
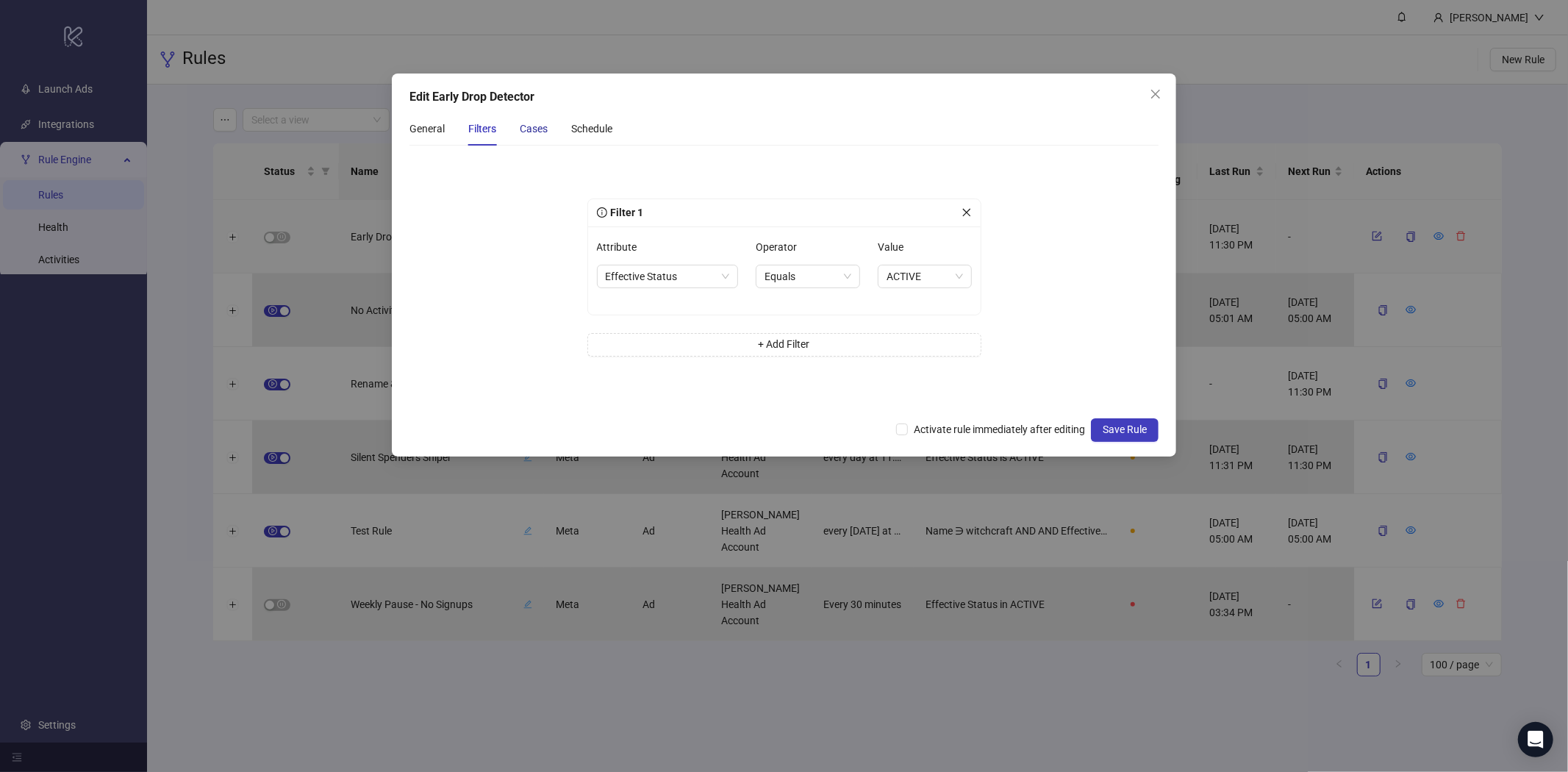
click at [541, 133] on div "Cases" at bounding box center [534, 128] width 28 height 16
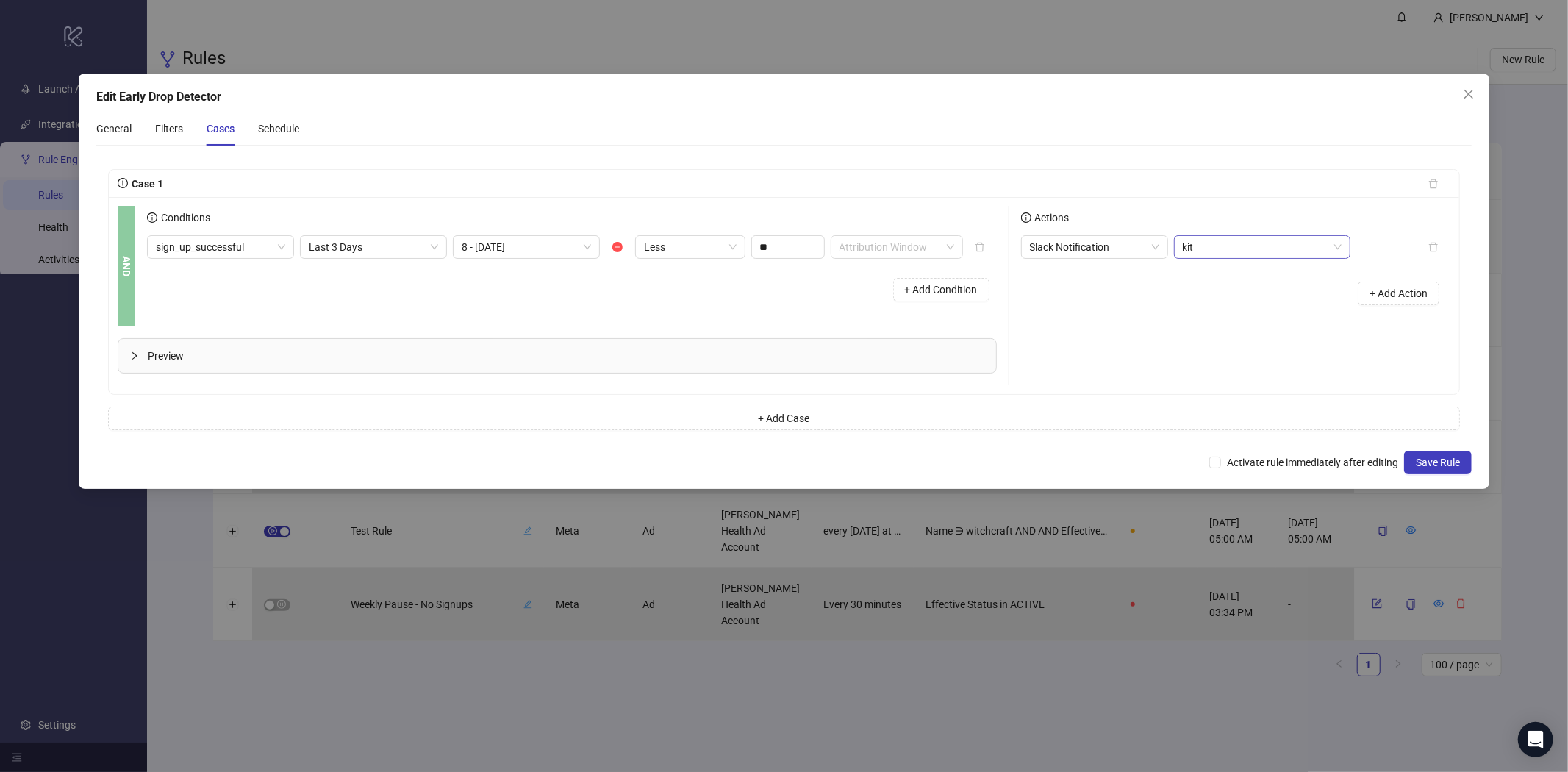
click at [1205, 254] on span "kit" at bounding box center [1263, 247] width 159 height 22
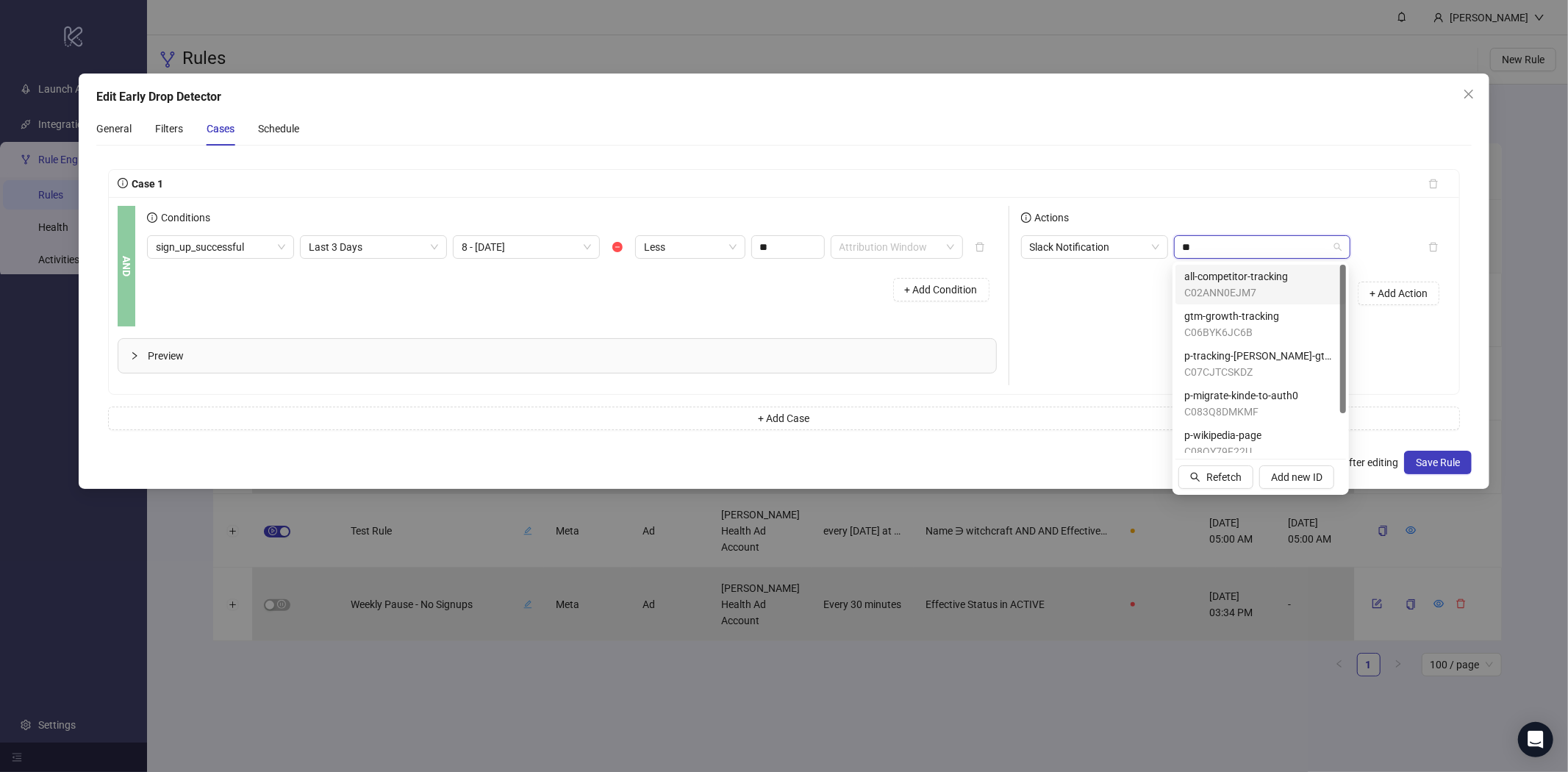
type input "*"
click at [1209, 453] on div "C01TG1XR0AX C01UK57KJBC C0231AW8JL8 general C01SUDWT17H web_development C01SXCM…" at bounding box center [1260, 378] width 171 height 227
click at [1209, 478] on span "Refresh" at bounding box center [1224, 477] width 35 height 11
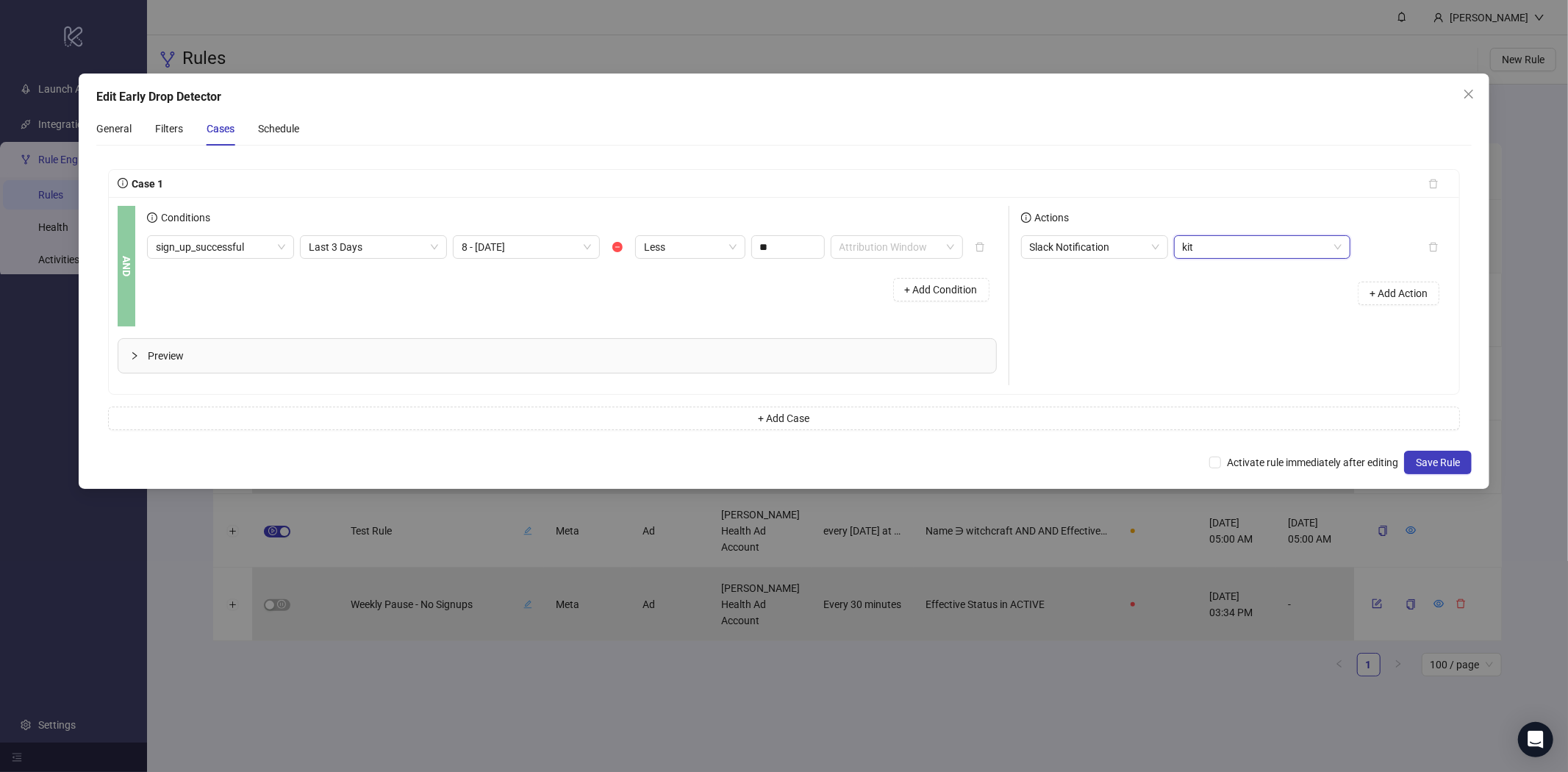
click at [1207, 243] on span "kit" at bounding box center [1263, 247] width 159 height 22
type input "*"
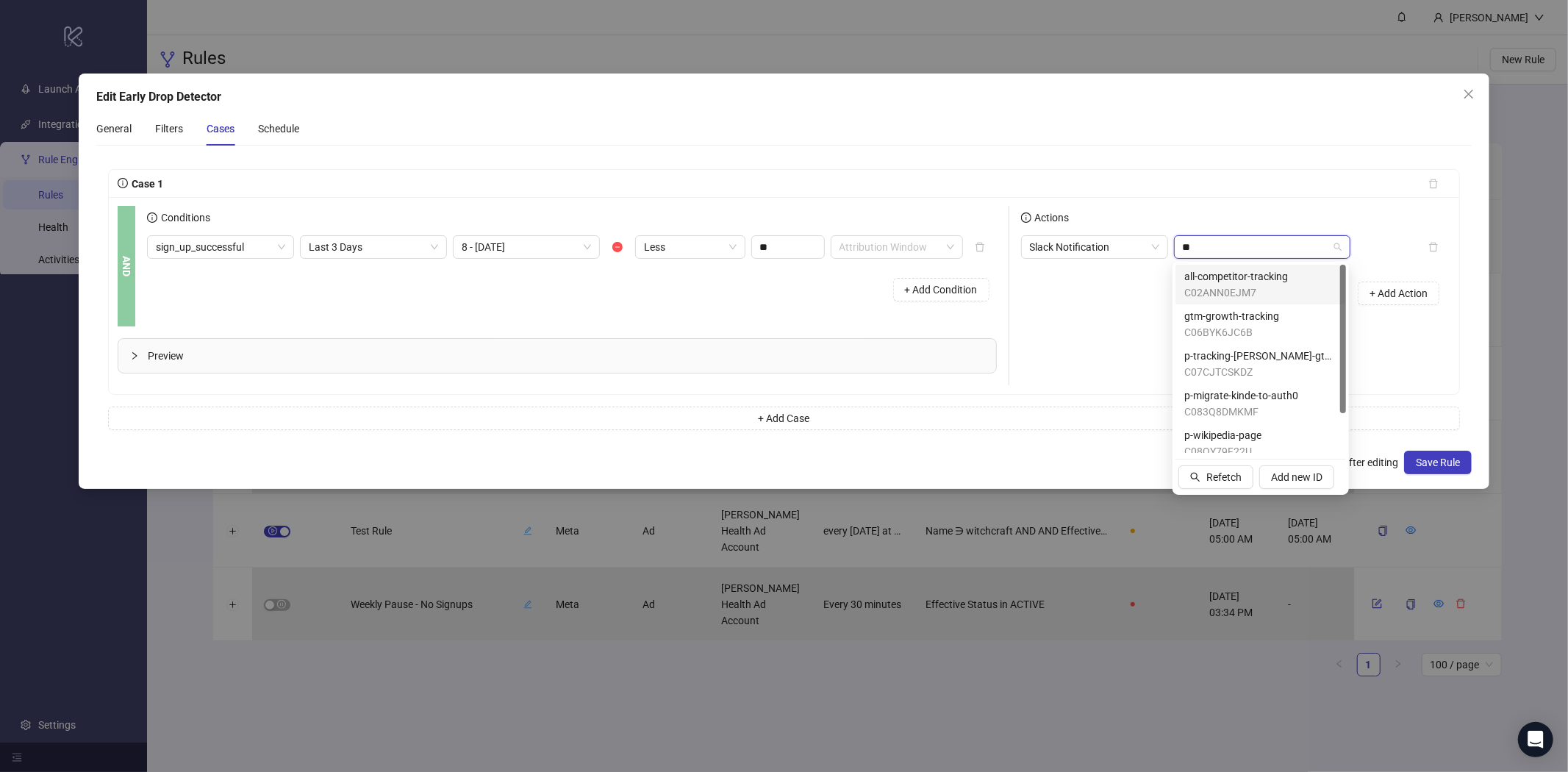
type input "*"
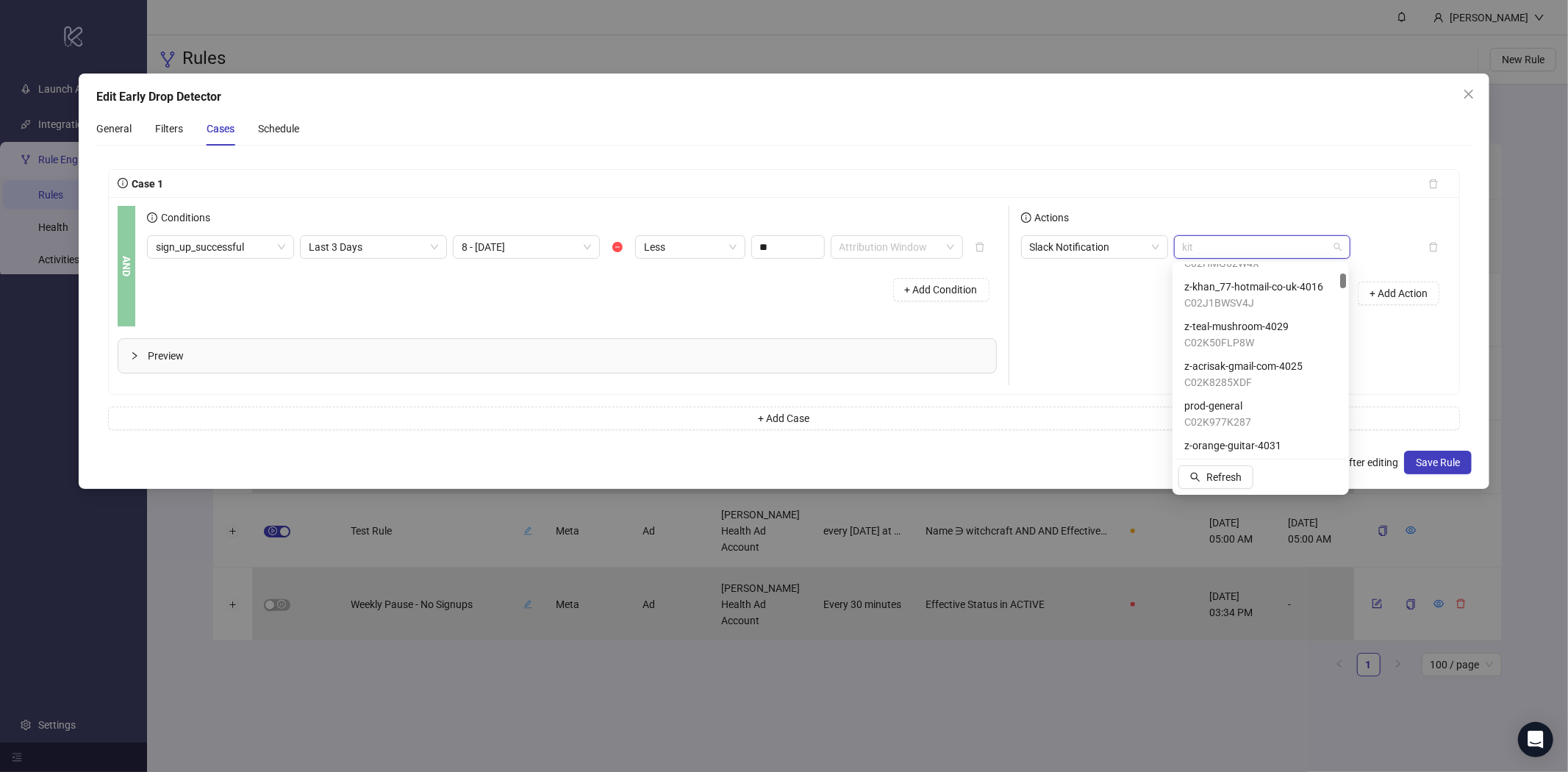
drag, startPoint x: 1342, startPoint y: 269, endPoint x: 1342, endPoint y: 278, distance: 9.0
click at [1342, 278] on div at bounding box center [1343, 280] width 6 height 15
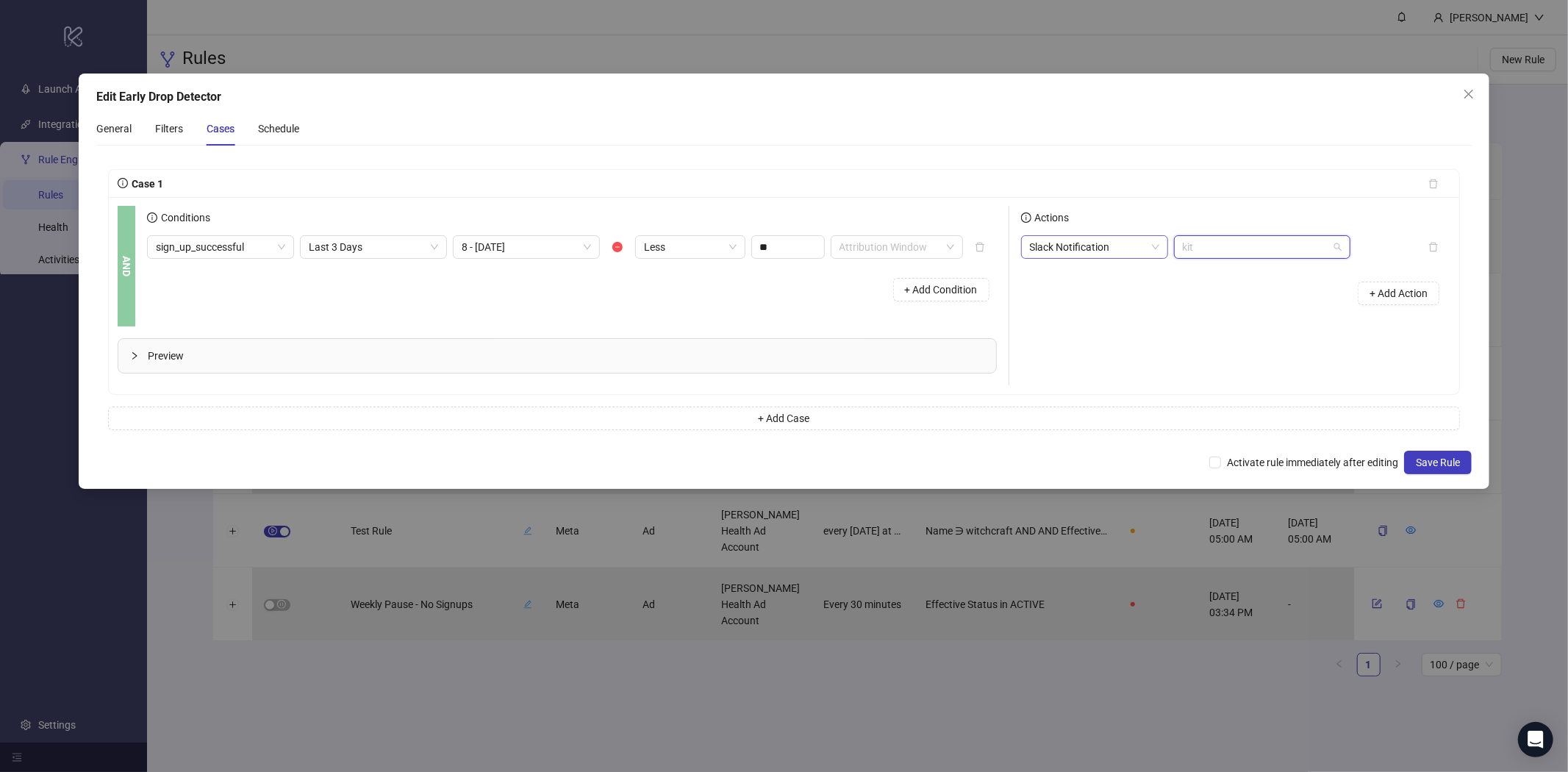
drag, startPoint x: 1193, startPoint y: 251, endPoint x: 1149, endPoint y: 246, distance: 44.3
click at [1149, 246] on div "Slack Notification kit" at bounding box center [1185, 247] width 330 height 24
type input "*"
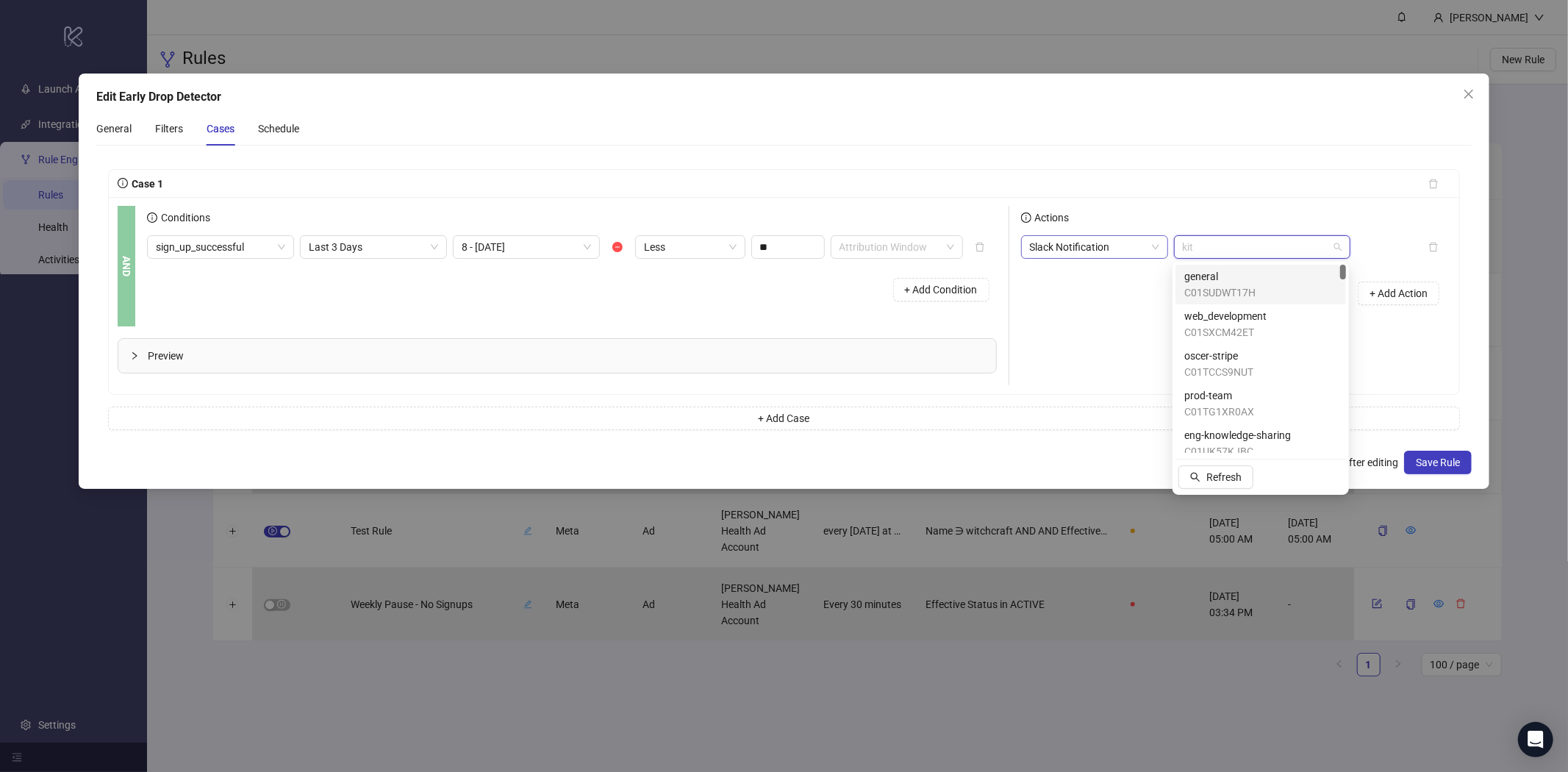
drag, startPoint x: 1207, startPoint y: 252, endPoint x: 1125, endPoint y: 252, distance: 82.0
click at [1125, 252] on div "Slack Notification kit" at bounding box center [1185, 247] width 330 height 24
paste input "**********"
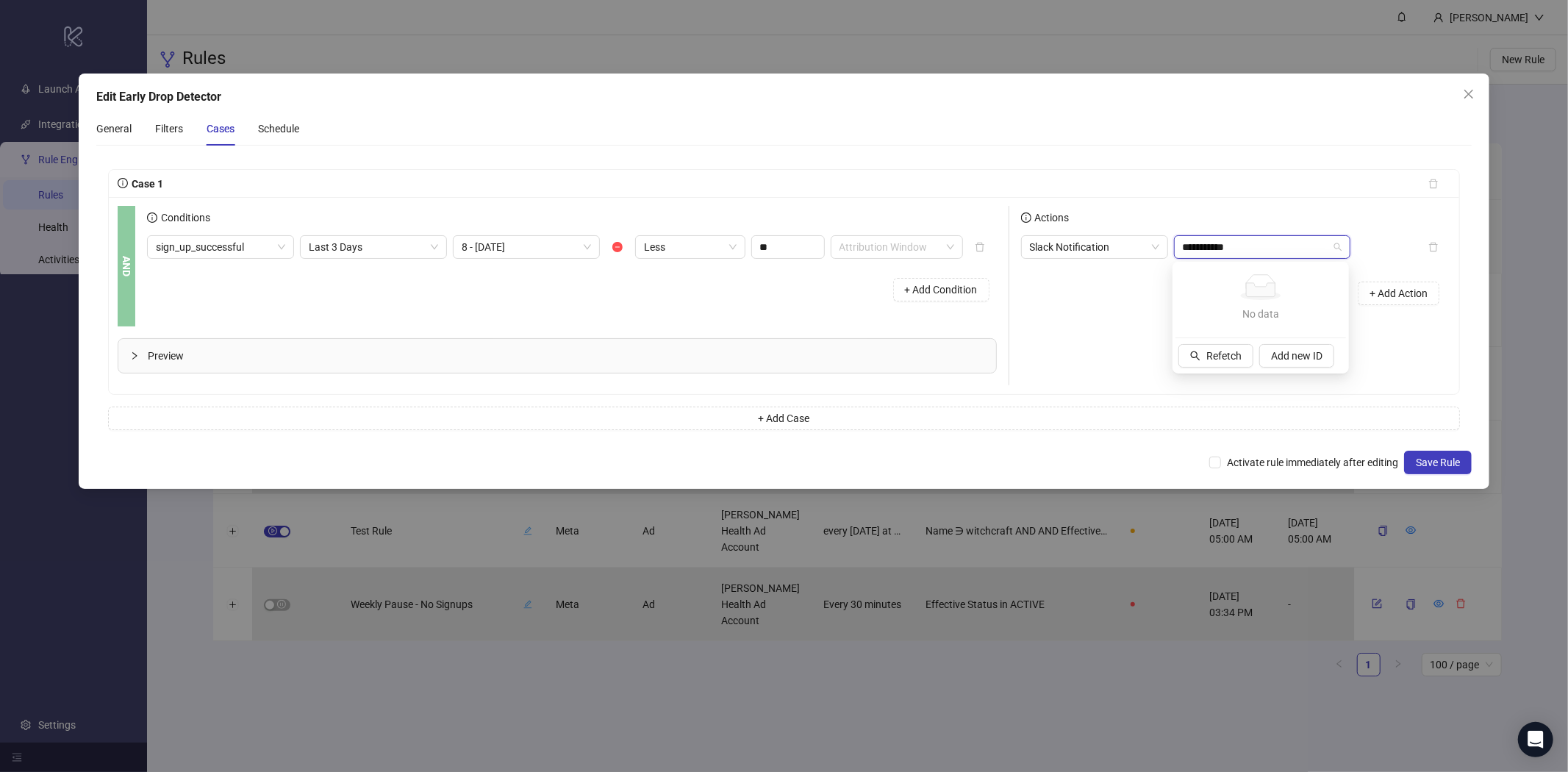
type input "**********"
click at [1397, 218] on div "Actions" at bounding box center [1236, 220] width 430 height 29
click at [1228, 244] on span "kit" at bounding box center [1263, 247] width 159 height 22
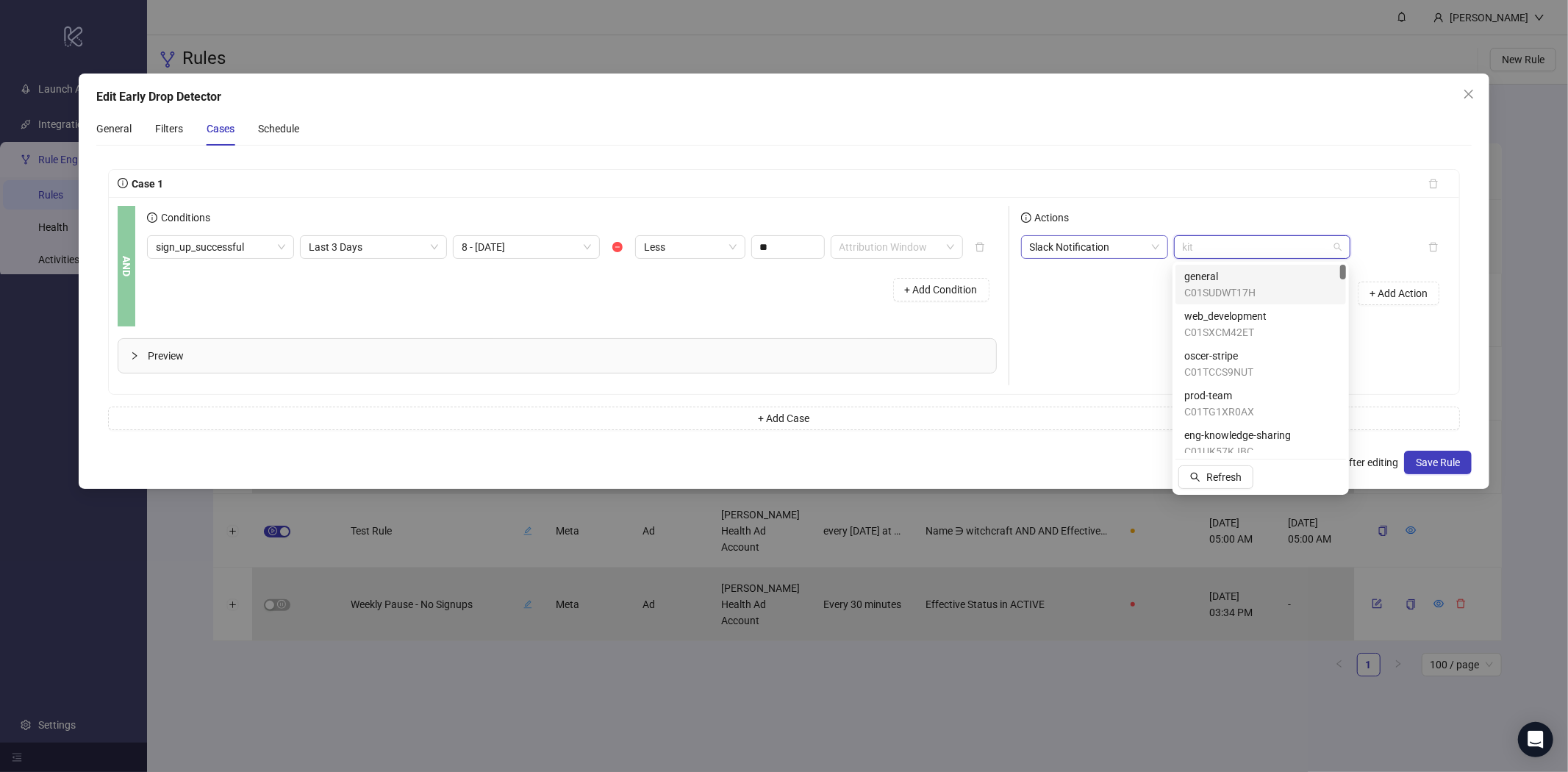
paste input "**********"
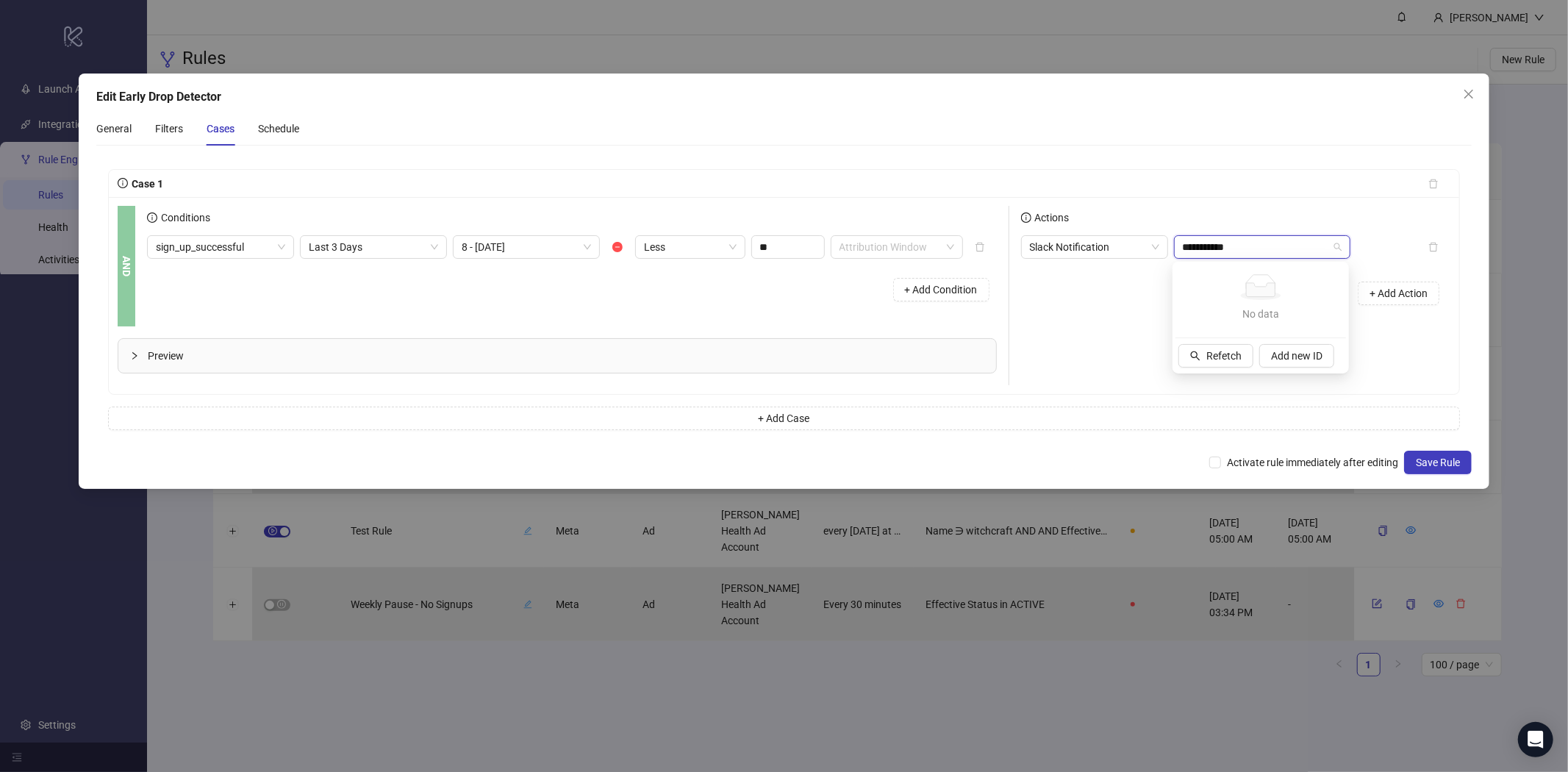
type input "**********"
